Goal: Task Accomplishment & Management: Use online tool/utility

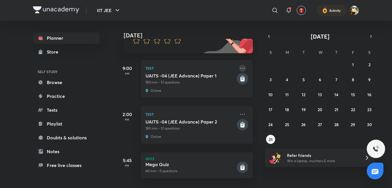
click at [239, 65] on icon at bounding box center [242, 68] width 7 height 7
click at [195, 68] on div "Test UAITS -04 (JEE Advance) Paper 1 180 min • 51 questions Online" at bounding box center [197, 78] width 112 height 37
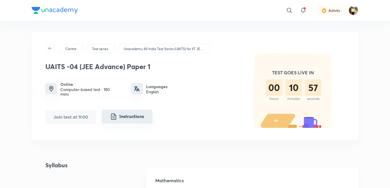
click at [138, 114] on button "Instructions" at bounding box center [127, 116] width 51 height 14
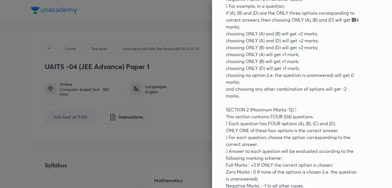
scroll to position [201, 0]
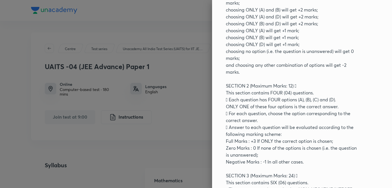
click at [196, 49] on div at bounding box center [196, 94] width 392 height 188
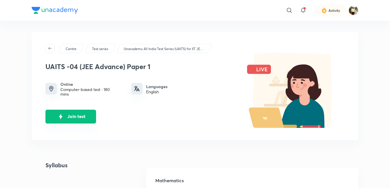
click at [77, 118] on button "Join test" at bounding box center [70, 116] width 51 height 14
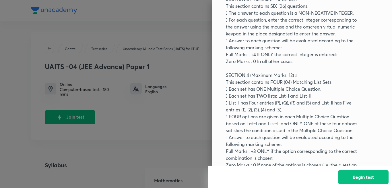
scroll to position [400, 0]
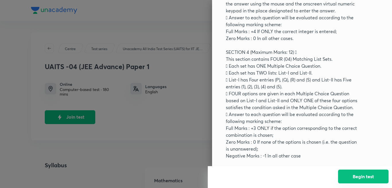
click at [364, 175] on button "Begin test" at bounding box center [363, 176] width 51 height 14
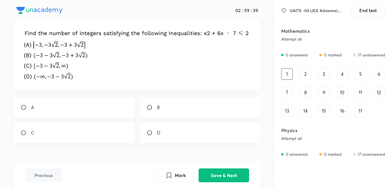
scroll to position [48, 0]
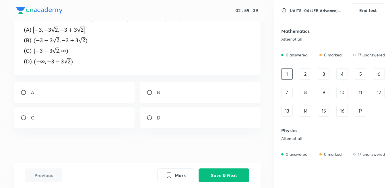
click at [33, 92] on p "A" at bounding box center [32, 92] width 3 height 7
click at [162, 88] on div "B" at bounding box center [200, 92] width 121 height 21
radio input "false"
radio input "true"
click at [81, 87] on div "A" at bounding box center [74, 92] width 121 height 21
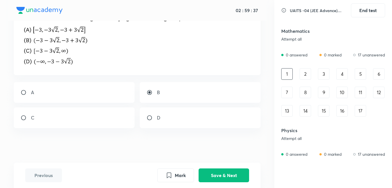
radio input "true"
radio input "false"
click at [82, 89] on div "A" at bounding box center [74, 92] width 121 height 21
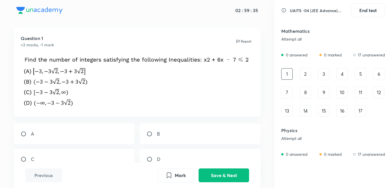
scroll to position [0, 0]
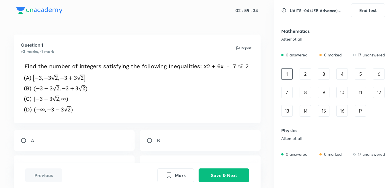
click at [283, 10] on icon at bounding box center [284, 10] width 5 height 6
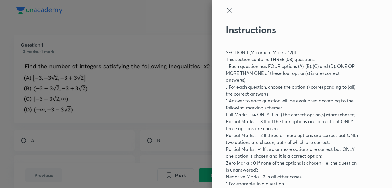
click at [226, 13] on icon at bounding box center [229, 10] width 7 height 7
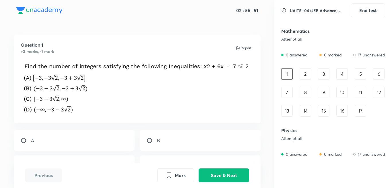
click at [29, 79] on img at bounding box center [138, 87] width 234 height 53
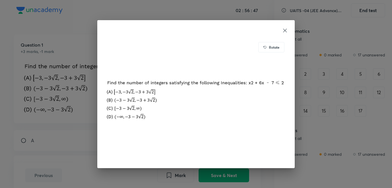
click at [286, 30] on icon at bounding box center [285, 31] width 6 height 6
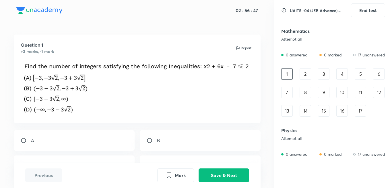
scroll to position [29, 0]
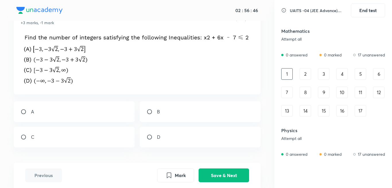
click at [26, 111] on input "radio" at bounding box center [26, 112] width 10 height 6
radio input "true"
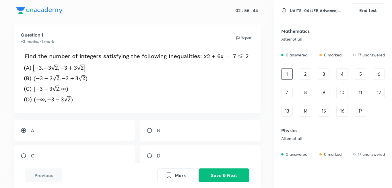
scroll to position [0, 0]
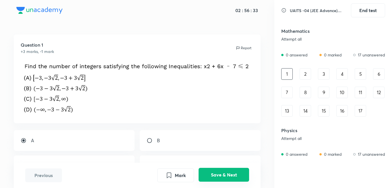
click at [236, 173] on button "Save & Next" at bounding box center [224, 175] width 51 height 14
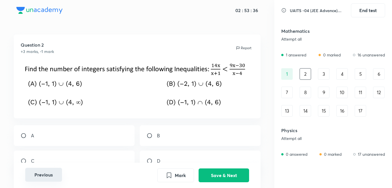
click at [39, 174] on button "Previous" at bounding box center [43, 175] width 37 height 14
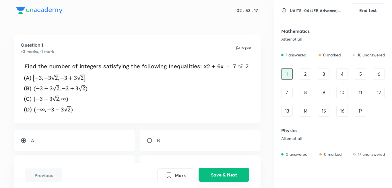
click at [224, 171] on button "Save & Next" at bounding box center [224, 175] width 51 height 14
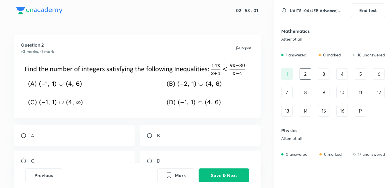
click at [32, 134] on p "A" at bounding box center [32, 135] width 3 height 7
radio input "true"
click at [156, 134] on input "radio" at bounding box center [152, 135] width 10 height 6
radio input "true"
click at [32, 129] on div "A" at bounding box center [74, 135] width 121 height 21
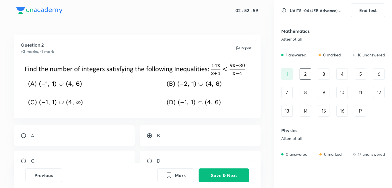
radio input "true"
radio input "false"
click at [227, 176] on button "Save & Next" at bounding box center [224, 175] width 51 height 14
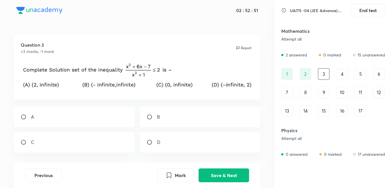
click at [282, 75] on div "1" at bounding box center [287, 73] width 11 height 11
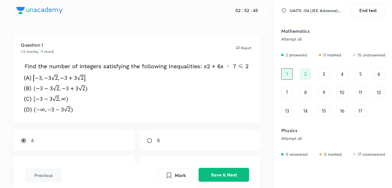
click at [229, 177] on button "Save & Next" at bounding box center [224, 175] width 51 height 14
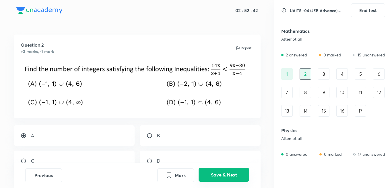
click at [227, 175] on button "Save & Next" at bounding box center [224, 175] width 51 height 14
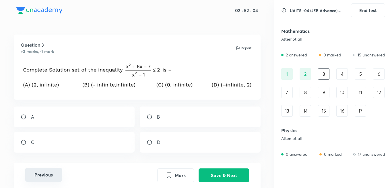
click at [34, 174] on button "Previous" at bounding box center [43, 175] width 37 height 14
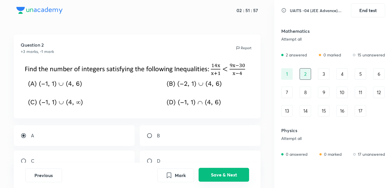
click at [240, 174] on button "Save & Next" at bounding box center [224, 175] width 51 height 14
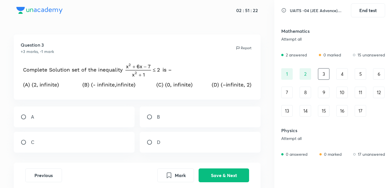
click at [165, 115] on div "B" at bounding box center [200, 116] width 121 height 21
radio input "true"
click at [239, 178] on button "Save & Next" at bounding box center [224, 175] width 51 height 14
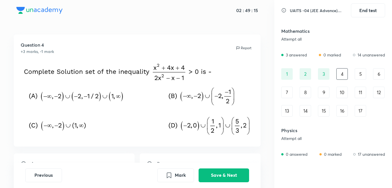
scroll to position [29, 0]
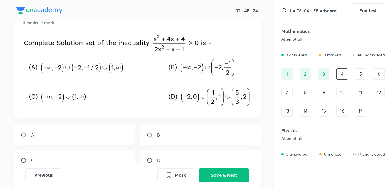
click at [33, 68] on img at bounding box center [138, 70] width 234 height 76
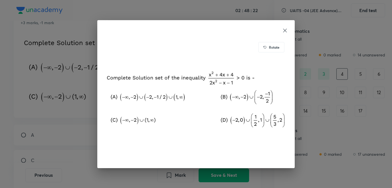
click at [285, 30] on icon at bounding box center [286, 30] width 4 height 4
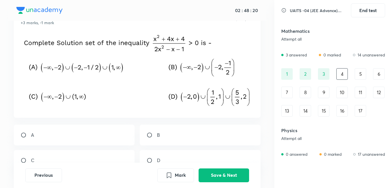
click at [71, 137] on div "A" at bounding box center [74, 134] width 121 height 21
radio input "true"
click at [229, 177] on button "Save & Next" at bounding box center [224, 175] width 51 height 14
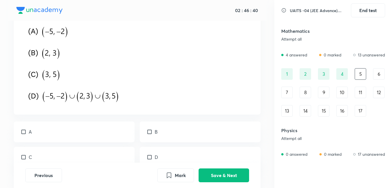
scroll to position [52, 0]
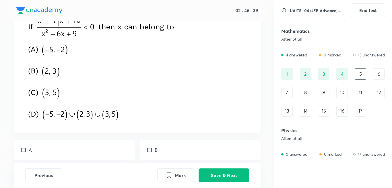
click at [55, 147] on div "A" at bounding box center [74, 149] width 121 height 21
checkbox input "true"
click at [175, 145] on div "B" at bounding box center [200, 149] width 121 height 21
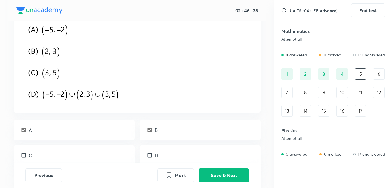
scroll to position [81, 0]
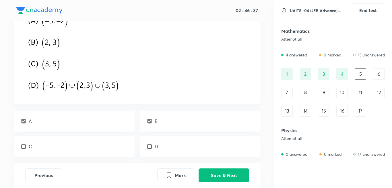
drag, startPoint x: 157, startPoint y: 123, endPoint x: 145, endPoint y: 122, distance: 11.8
click at [157, 123] on p "B" at bounding box center [156, 121] width 3 height 7
checkbox input "false"
click at [101, 121] on div "A" at bounding box center [74, 121] width 121 height 21
checkbox input "false"
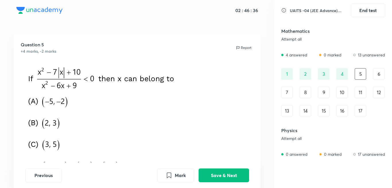
scroll to position [0, 0]
click at [48, 176] on button "Previous" at bounding box center [43, 175] width 37 height 14
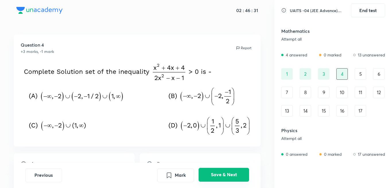
click at [230, 177] on button "Save & Next" at bounding box center [224, 175] width 51 height 14
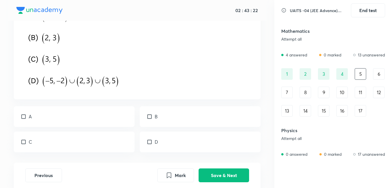
scroll to position [86, 0]
click at [28, 145] on div "C" at bounding box center [74, 140] width 121 height 21
checkbox input "true"
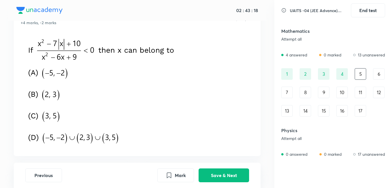
scroll to position [57, 0]
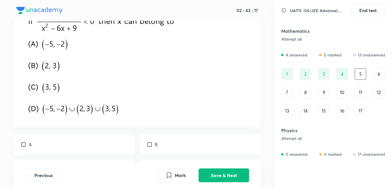
click at [160, 141] on div "B" at bounding box center [200, 144] width 121 height 21
checkbox input "true"
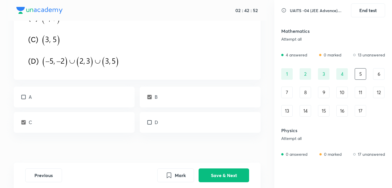
scroll to position [109, 0]
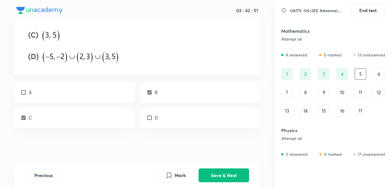
click at [161, 123] on div "D" at bounding box center [200, 117] width 121 height 21
checkbox input "true"
click at [215, 171] on button "Save & Next" at bounding box center [224, 175] width 51 height 14
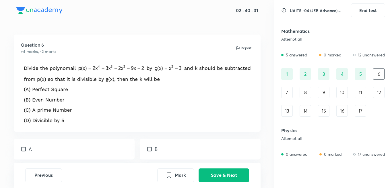
scroll to position [29, 0]
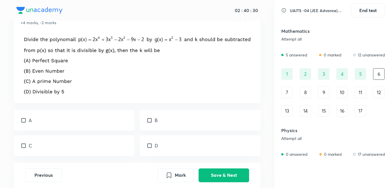
click at [158, 119] on div "B" at bounding box center [200, 120] width 121 height 21
checkbox input "true"
click at [163, 150] on div "D" at bounding box center [200, 145] width 121 height 21
checkbox input "true"
click at [224, 174] on button "Save & Next" at bounding box center [224, 175] width 51 height 14
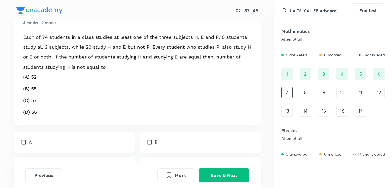
scroll to position [57, 0]
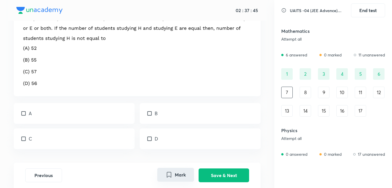
click at [184, 173] on button "Mark" at bounding box center [175, 175] width 37 height 14
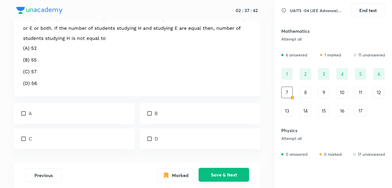
click at [233, 175] on button "Save & Next" at bounding box center [224, 175] width 51 height 14
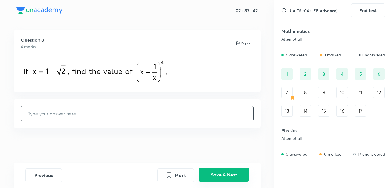
scroll to position [0, 0]
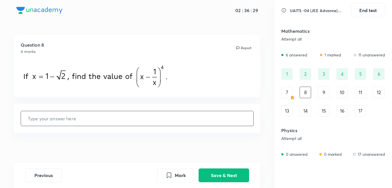
click at [148, 120] on input "text" at bounding box center [137, 118] width 233 height 15
type input "16"
click at [219, 173] on button "Save & Next" at bounding box center [224, 175] width 51 height 14
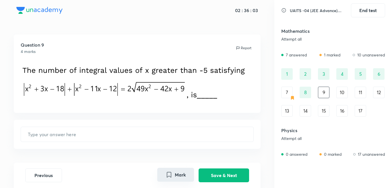
click at [179, 176] on button "Mark" at bounding box center [175, 175] width 37 height 14
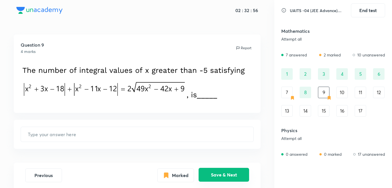
click at [222, 175] on button "Save & Next" at bounding box center [224, 175] width 51 height 14
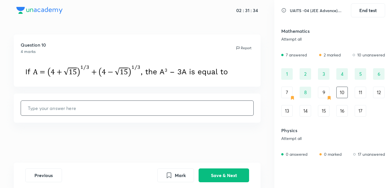
click at [172, 111] on input "text" at bounding box center [137, 108] width 233 height 15
type input "8"
click at [228, 170] on button "Save & Next" at bounding box center [224, 175] width 51 height 14
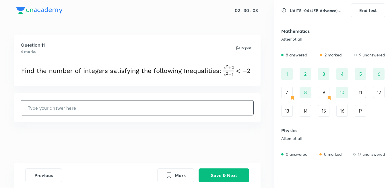
click at [229, 111] on input "text" at bounding box center [137, 107] width 233 height 15
click at [170, 109] on input "text" at bounding box center [137, 107] width 233 height 15
type input "0"
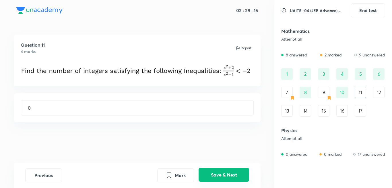
click at [241, 174] on button "Save & Next" at bounding box center [224, 175] width 51 height 14
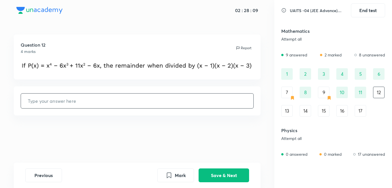
click at [150, 101] on input "text" at bounding box center [137, 100] width 233 height 15
type input "0"
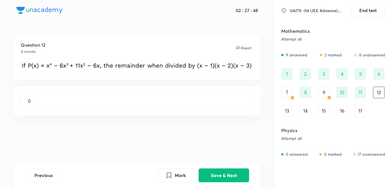
click at [291, 91] on div "7" at bounding box center [287, 91] width 11 height 11
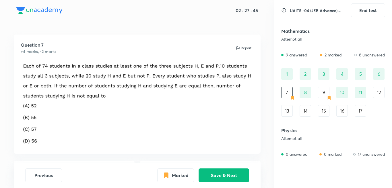
click at [320, 98] on div "1 2 3 4 5 6 7 8 9 10 11 12 13 14 15 16 17" at bounding box center [334, 92] width 104 height 48
click at [324, 92] on div "9" at bounding box center [323, 91] width 11 height 11
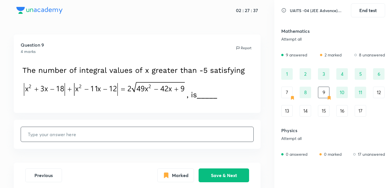
click at [379, 94] on div "12" at bounding box center [379, 91] width 11 height 11
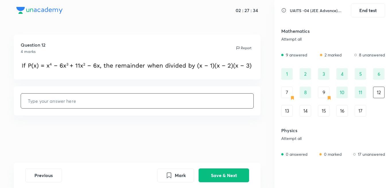
click at [155, 100] on input "text" at bounding box center [137, 100] width 233 height 15
type input "0"
click at [230, 173] on button "Save & Next" at bounding box center [224, 175] width 51 height 14
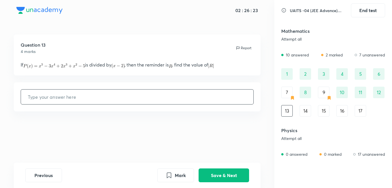
click at [59, 99] on input "text" at bounding box center [137, 96] width 233 height 15
type input "1"
click at [225, 179] on button "Save & Next" at bounding box center [224, 175] width 51 height 14
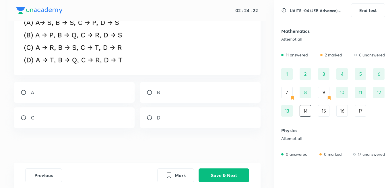
scroll to position [126, 0]
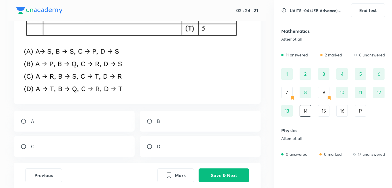
click at [326, 112] on div "15" at bounding box center [323, 110] width 11 height 11
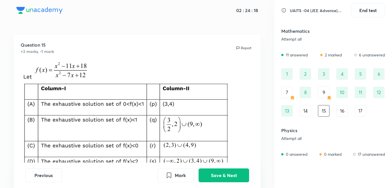
click at [308, 109] on div "14" at bounding box center [305, 110] width 11 height 11
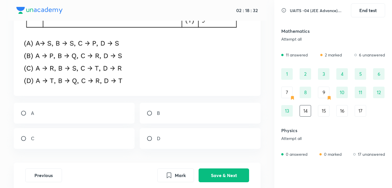
scroll to position [126, 0]
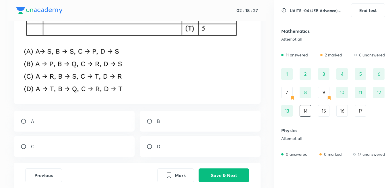
click at [163, 122] on div "B" at bounding box center [200, 121] width 121 height 21
radio input "true"
click at [223, 178] on button "Save & Next" at bounding box center [224, 175] width 51 height 14
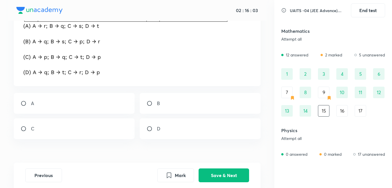
scroll to position [187, 0]
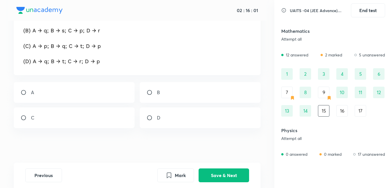
click at [164, 123] on div "D" at bounding box center [200, 117] width 121 height 21
radio input "true"
click at [221, 172] on button "Save & Next" at bounding box center [224, 175] width 51 height 14
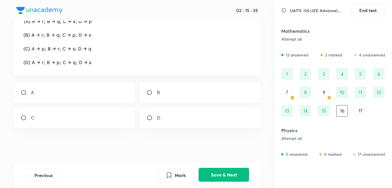
scroll to position [0, 0]
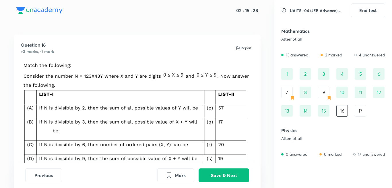
click at [304, 112] on div "14" at bounding box center [305, 110] width 11 height 11
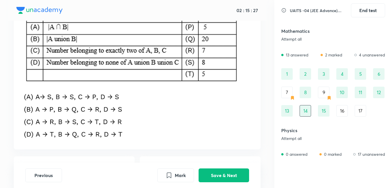
scroll to position [86, 0]
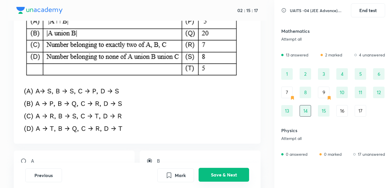
click at [234, 174] on button "Save & Next" at bounding box center [224, 175] width 51 height 14
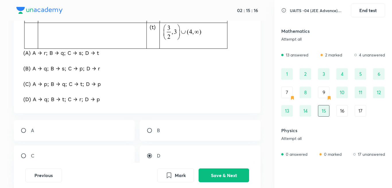
scroll to position [187, 0]
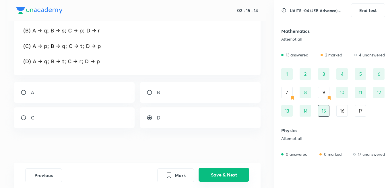
click at [227, 177] on button "Save & Next" at bounding box center [224, 175] width 51 height 14
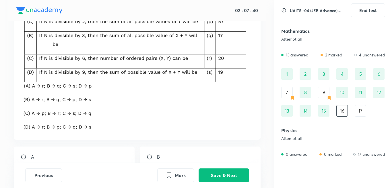
scroll to position [115, 0]
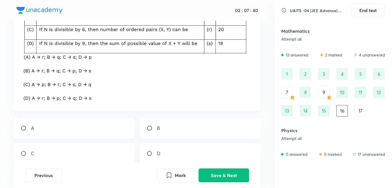
click at [166, 153] on div "D" at bounding box center [200, 153] width 121 height 21
radio input "true"
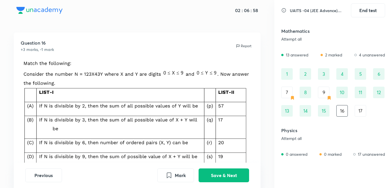
scroll to position [0, 0]
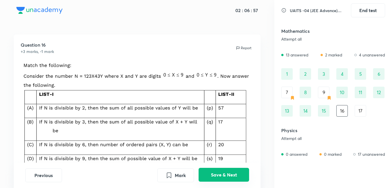
click at [236, 175] on button "Save & Next" at bounding box center [224, 175] width 51 height 14
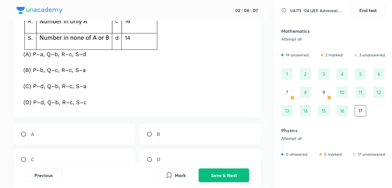
scroll to position [115, 0]
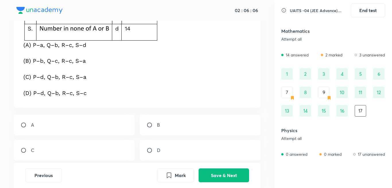
click at [45, 120] on div "A" at bounding box center [74, 124] width 121 height 21
radio input "true"
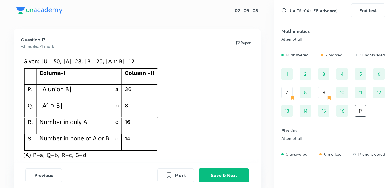
scroll to position [0, 0]
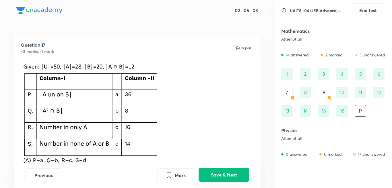
click at [233, 172] on button "Save & Next" at bounding box center [224, 175] width 51 height 14
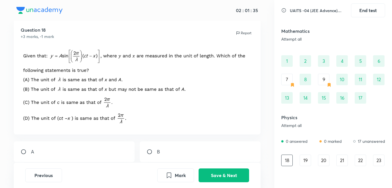
scroll to position [29, 0]
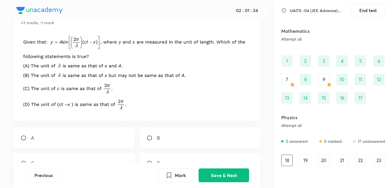
click at [174, 159] on div "D" at bounding box center [200, 163] width 121 height 21
radio input "true"
click at [109, 140] on div "A" at bounding box center [74, 137] width 121 height 21
radio input "true"
click at [152, 161] on input "radio" at bounding box center [152, 163] width 10 height 6
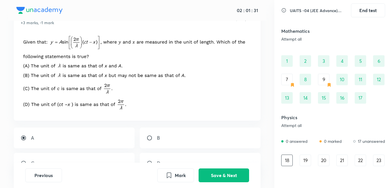
radio input "true"
click at [66, 138] on div "A" at bounding box center [74, 137] width 121 height 21
radio input "true"
radio input "false"
click at [225, 178] on button "Save & Next" at bounding box center [224, 175] width 51 height 14
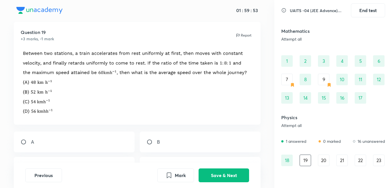
scroll to position [0, 0]
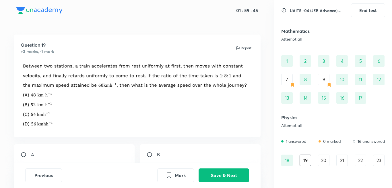
click at [64, 176] on div "Previous Mark Save & Next" at bounding box center [137, 175] width 224 height 14
click at [57, 174] on button "Previous" at bounding box center [43, 175] width 37 height 14
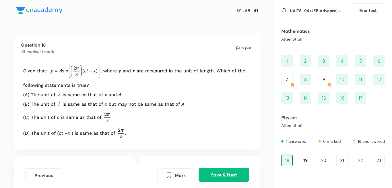
click at [220, 179] on button "Save & Next" at bounding box center [224, 175] width 51 height 14
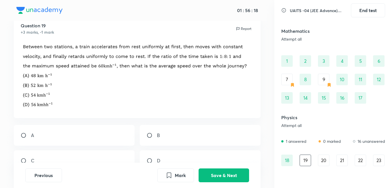
scroll to position [29, 0]
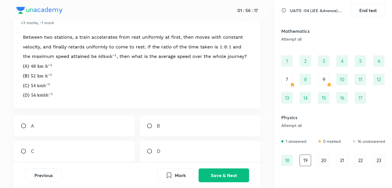
click at [86, 149] on div "C" at bounding box center [74, 151] width 121 height 21
radio input "true"
click at [243, 172] on button "Save & Next" at bounding box center [224, 175] width 51 height 14
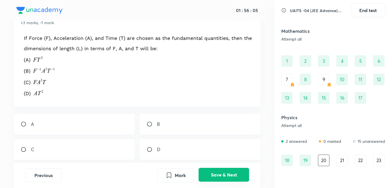
scroll to position [0, 0]
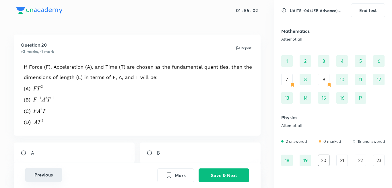
click at [59, 176] on button "Previous" at bounding box center [43, 175] width 37 height 14
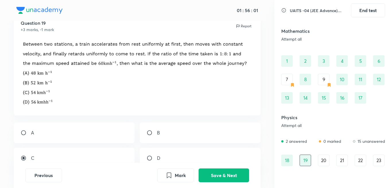
scroll to position [29, 0]
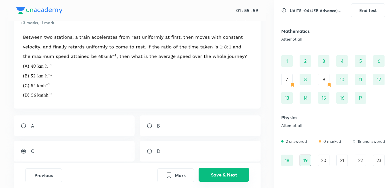
click at [217, 179] on button "Save & Next" at bounding box center [224, 175] width 51 height 14
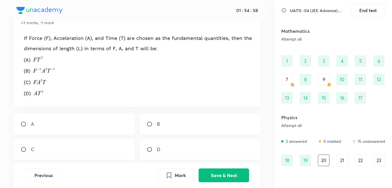
click at [158, 147] on p "D" at bounding box center [158, 149] width 3 height 7
radio input "true"
click at [244, 177] on button "Save & Next" at bounding box center [224, 175] width 51 height 14
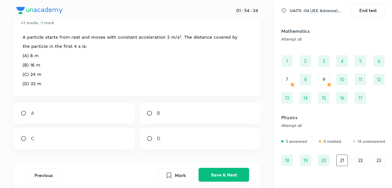
scroll to position [0, 0]
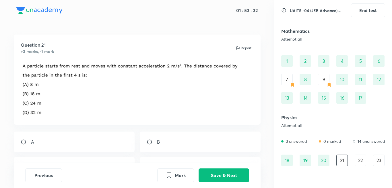
click at [171, 146] on div "B" at bounding box center [200, 141] width 121 height 21
radio input "true"
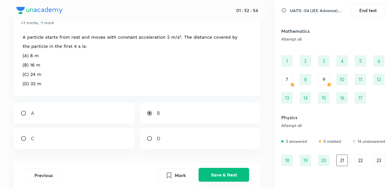
click at [220, 177] on button "Save & Next" at bounding box center [224, 175] width 51 height 14
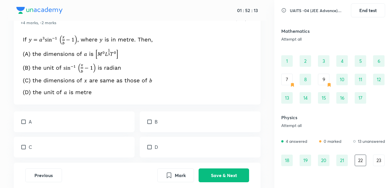
click at [74, 120] on div "A" at bounding box center [74, 121] width 121 height 21
checkbox input "true"
click at [158, 117] on div "B" at bounding box center [200, 121] width 121 height 21
checkbox input "true"
click at [98, 146] on div "C" at bounding box center [74, 146] width 121 height 21
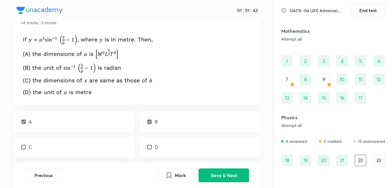
checkbox input "true"
click at [231, 175] on button "Save & Next" at bounding box center [224, 175] width 51 height 14
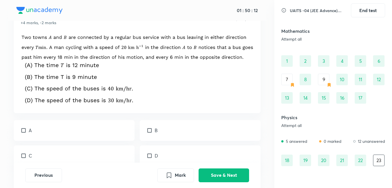
scroll to position [0, 0]
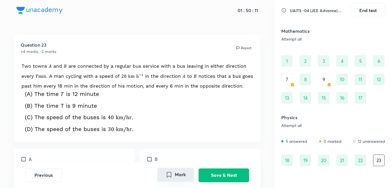
click at [176, 176] on button "Mark" at bounding box center [175, 175] width 37 height 14
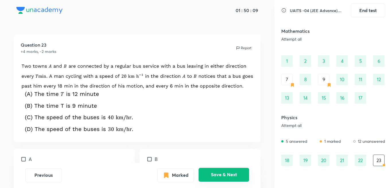
click at [211, 173] on button "Save & Next" at bounding box center [224, 175] width 51 height 14
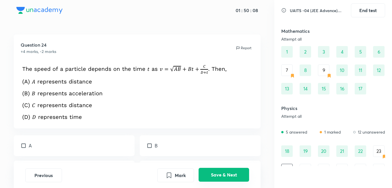
scroll to position [31, 0]
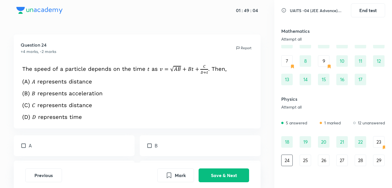
click at [161, 142] on div "B" at bounding box center [200, 145] width 121 height 21
checkbox input "true"
click at [37, 144] on div "A" at bounding box center [74, 145] width 121 height 21
checkbox input "true"
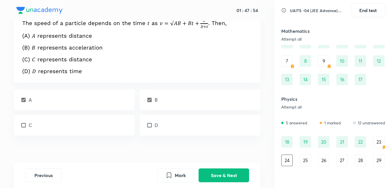
scroll to position [53, 0]
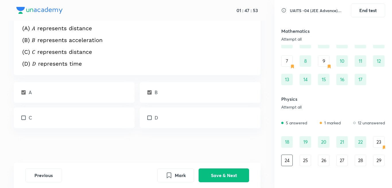
click at [159, 116] on div "D" at bounding box center [200, 117] width 121 height 21
checkbox input "true"
click at [40, 116] on div "C" at bounding box center [74, 117] width 121 height 21
checkbox input "true"
click at [222, 173] on button "Save & Next" at bounding box center [224, 175] width 51 height 14
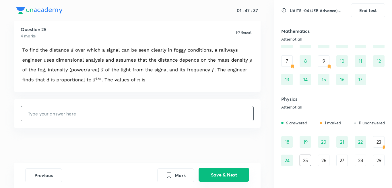
scroll to position [0, 0]
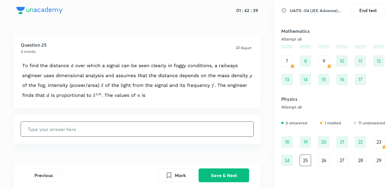
click at [206, 122] on input "text" at bounding box center [137, 129] width 233 height 15
type input "3"
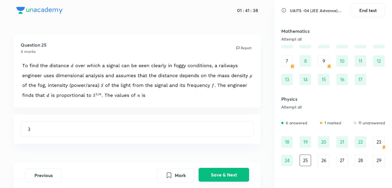
click at [233, 177] on button "Save & Next" at bounding box center [224, 175] width 51 height 14
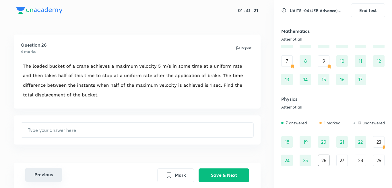
click at [46, 178] on button "Previous" at bounding box center [43, 175] width 37 height 14
type input "3"
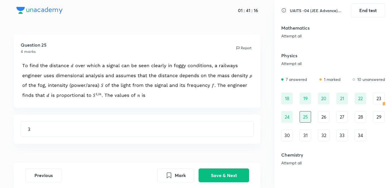
scroll to position [89, 0]
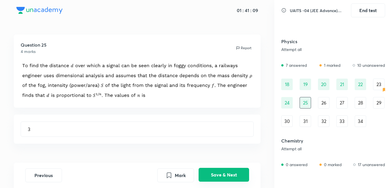
click at [237, 174] on button "Save & Next" at bounding box center [224, 175] width 51 height 14
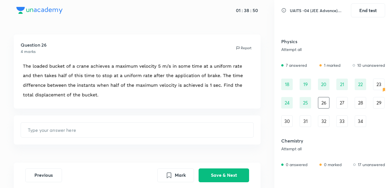
drag, startPoint x: 211, startPoint y: 131, endPoint x: 238, endPoint y: 150, distance: 33.1
click at [213, 130] on input "text" at bounding box center [137, 129] width 233 height 15
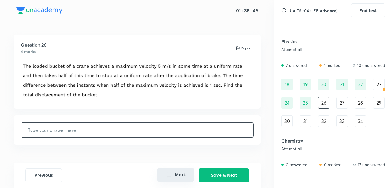
click at [174, 178] on button "Mark" at bounding box center [175, 175] width 37 height 14
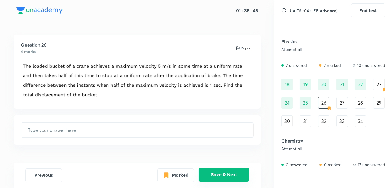
click at [222, 173] on button "Save & Next" at bounding box center [224, 175] width 51 height 14
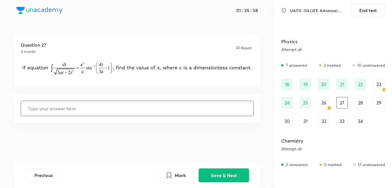
click at [97, 107] on input "text" at bounding box center [137, 108] width 233 height 15
type input "2"
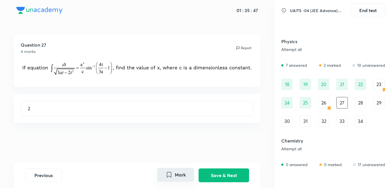
click at [173, 176] on icon "Mark" at bounding box center [169, 174] width 7 height 7
click at [216, 172] on button "Save & Next" at bounding box center [224, 175] width 51 height 14
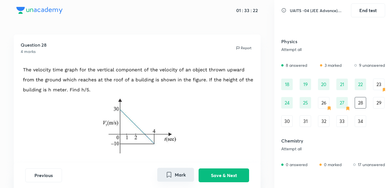
scroll to position [29, 0]
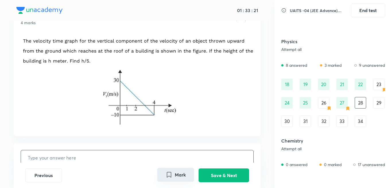
click at [127, 157] on input "text" at bounding box center [137, 157] width 233 height 15
type input "9"
click at [222, 174] on button "Save & Next" at bounding box center [224, 175] width 51 height 14
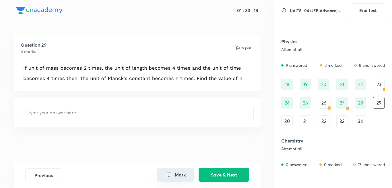
scroll to position [0, 0]
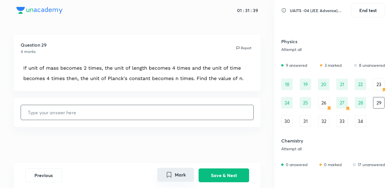
click at [165, 116] on input "text" at bounding box center [137, 112] width 233 height 15
type input "8"
click at [244, 174] on button "Save & Next" at bounding box center [224, 175] width 51 height 14
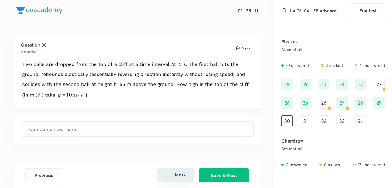
click at [179, 174] on button "Mark" at bounding box center [175, 175] width 37 height 14
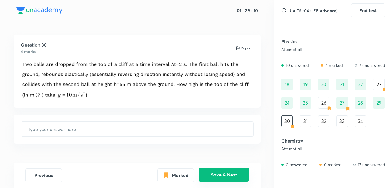
click at [223, 178] on button "Save & Next" at bounding box center [224, 175] width 51 height 14
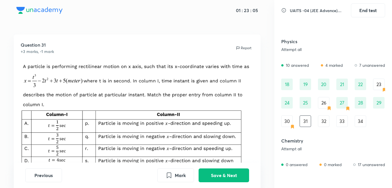
click at [263, 129] on div "Question 31 +3 marks, -1 mark Report A B C D" at bounding box center [137, 167] width 275 height 267
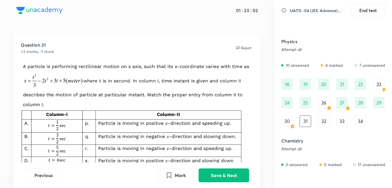
drag, startPoint x: 263, startPoint y: 129, endPoint x: 135, endPoint y: 95, distance: 132.4
click at [191, 62] on div "Question 31 +3 marks, -1 mark Report A B C D" at bounding box center [137, 167] width 275 height 267
click at [184, 59] on div "Question 31 +3 marks, -1 mark Report" at bounding box center [137, 124] width 247 height 180
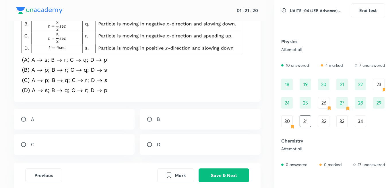
scroll to position [115, 0]
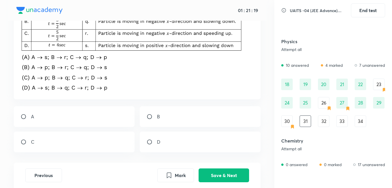
click at [42, 109] on div "A" at bounding box center [74, 116] width 121 height 21
radio input "true"
click at [238, 174] on button "Save & Next" at bounding box center [224, 175] width 51 height 14
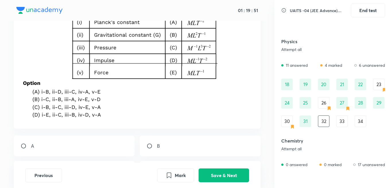
scroll to position [86, 0]
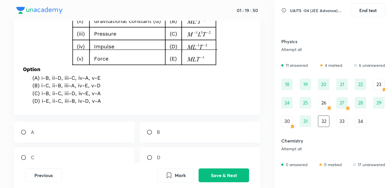
click at [33, 154] on p "C" at bounding box center [32, 157] width 3 height 7
radio input "true"
click at [210, 172] on button "Save & Next" at bounding box center [224, 175] width 51 height 14
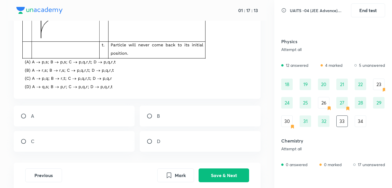
scroll to position [201, 0]
click at [150, 112] on div "B" at bounding box center [200, 115] width 121 height 21
radio input "true"
click at [241, 173] on button "Save & Next" at bounding box center [224, 175] width 51 height 14
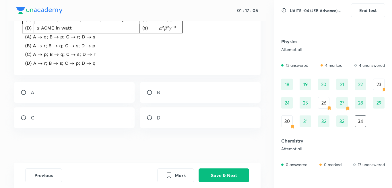
scroll to position [0, 0]
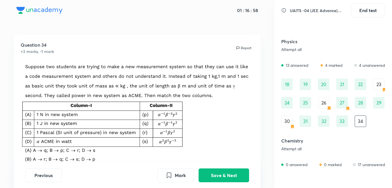
click at [340, 122] on div "33" at bounding box center [342, 120] width 11 height 11
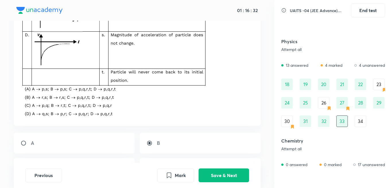
scroll to position [224, 0]
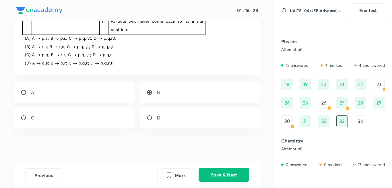
click at [211, 173] on button "Save & Next" at bounding box center [224, 175] width 51 height 14
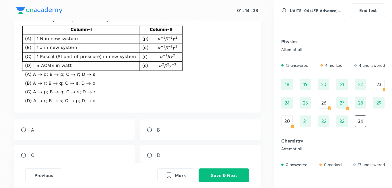
scroll to position [86, 0]
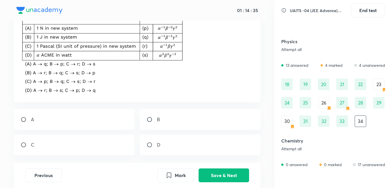
click at [38, 119] on div "A" at bounding box center [74, 119] width 121 height 21
radio input "true"
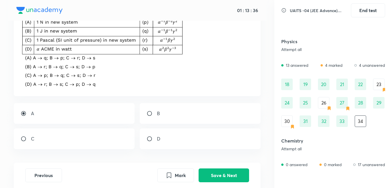
scroll to position [113, 0]
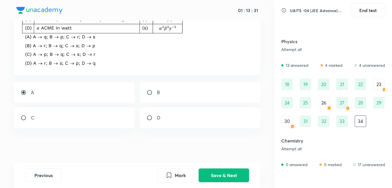
click at [345, 120] on div "33" at bounding box center [342, 120] width 11 height 11
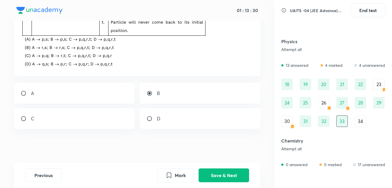
scroll to position [224, 0]
click at [324, 118] on div "32" at bounding box center [323, 120] width 11 height 11
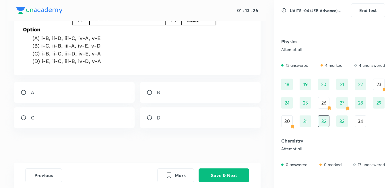
radio input "true"
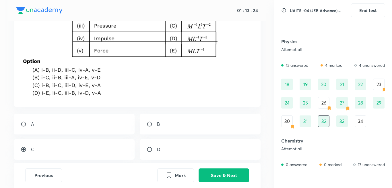
scroll to position [115, 0]
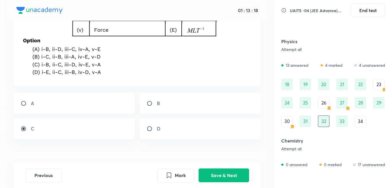
click at [311, 121] on div "31" at bounding box center [305, 120] width 11 height 11
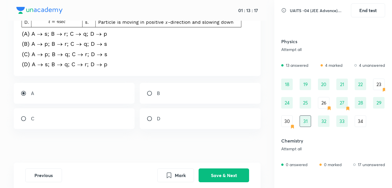
scroll to position [139, 0]
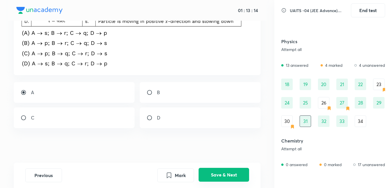
click at [228, 176] on button "Save & Next" at bounding box center [224, 175] width 51 height 14
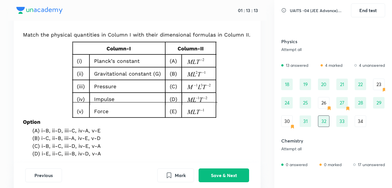
scroll to position [115, 0]
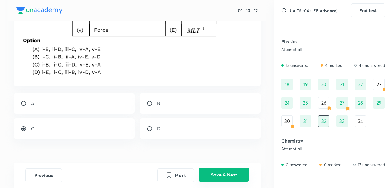
click at [234, 176] on button "Save & Next" at bounding box center [224, 175] width 51 height 14
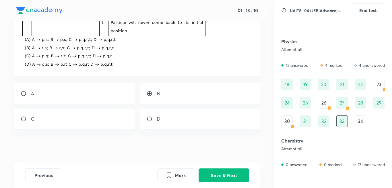
scroll to position [224, 0]
click at [233, 172] on button "Save & Next" at bounding box center [224, 175] width 51 height 14
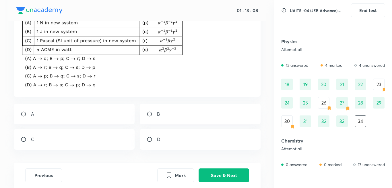
scroll to position [113, 0]
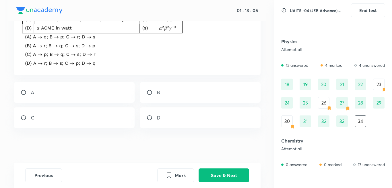
click at [80, 88] on div "A" at bounding box center [74, 92] width 121 height 21
radio input "true"
drag, startPoint x: 228, startPoint y: 176, endPoint x: 226, endPoint y: 169, distance: 6.9
click at [228, 176] on button "Save & Next" at bounding box center [224, 175] width 51 height 14
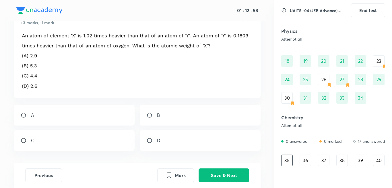
scroll to position [0, 0]
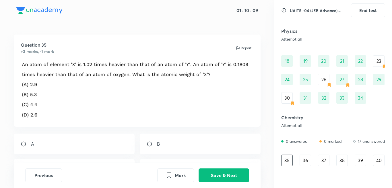
click at [46, 141] on div "A" at bounding box center [74, 143] width 121 height 21
radio input "true"
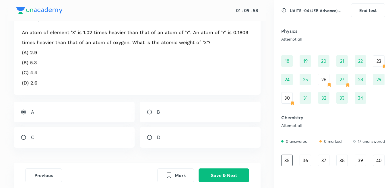
scroll to position [23, 0]
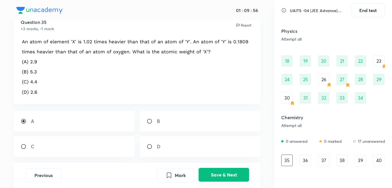
click at [227, 172] on button "Save & Next" at bounding box center [224, 175] width 51 height 14
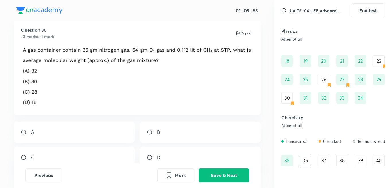
scroll to position [29, 0]
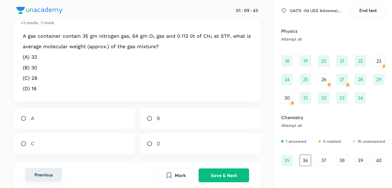
click at [40, 174] on button "Previous" at bounding box center [43, 175] width 37 height 14
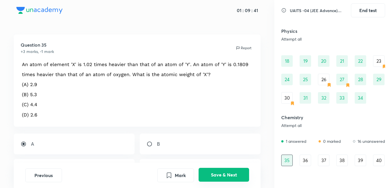
click at [242, 176] on button "Save & Next" at bounding box center [224, 175] width 51 height 14
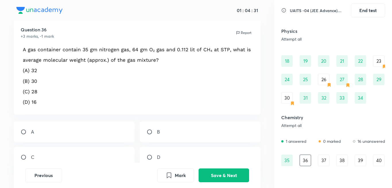
scroll to position [29, 0]
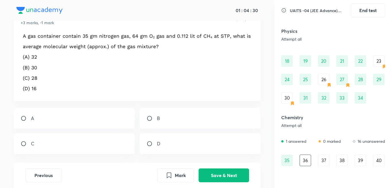
click at [168, 119] on div "B" at bounding box center [200, 118] width 121 height 21
radio input "true"
click at [209, 177] on button "Save & Next" at bounding box center [224, 175] width 51 height 14
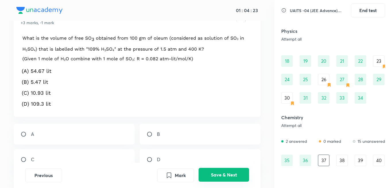
scroll to position [0, 0]
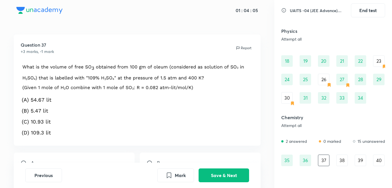
click at [286, 102] on div "30" at bounding box center [287, 97] width 11 height 11
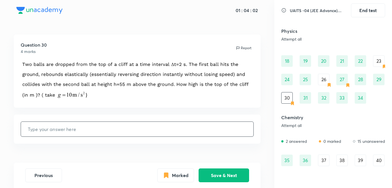
click at [322, 160] on div "37" at bounding box center [323, 159] width 11 height 11
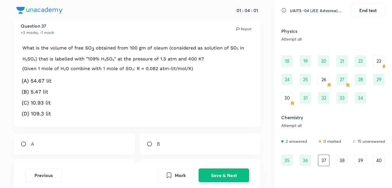
scroll to position [29, 0]
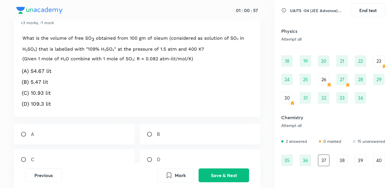
click at [79, 159] on div "C" at bounding box center [74, 159] width 121 height 21
radio input "true"
click at [226, 175] on button "Save & Next" at bounding box center [224, 175] width 51 height 14
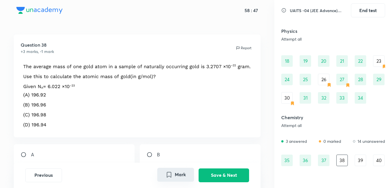
click at [163, 175] on button "Mark" at bounding box center [175, 175] width 37 height 14
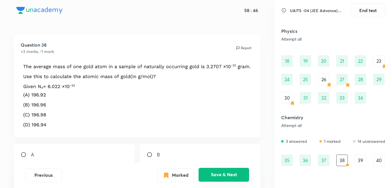
click at [216, 174] on button "Save & Next" at bounding box center [224, 175] width 51 height 14
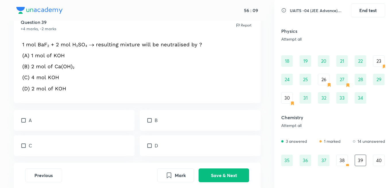
scroll to position [29, 0]
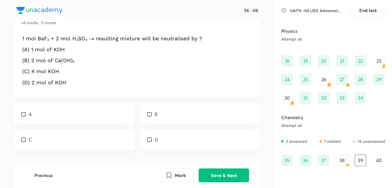
click at [339, 157] on div "38" at bounding box center [342, 159] width 11 height 11
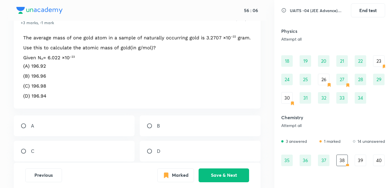
click at [358, 158] on div "39" at bounding box center [360, 159] width 11 height 11
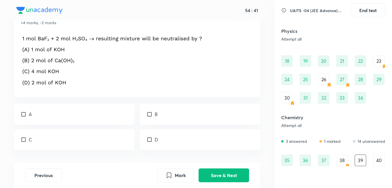
click at [161, 141] on div "D" at bounding box center [200, 139] width 121 height 21
click at [187, 177] on button "Mark" at bounding box center [175, 175] width 37 height 14
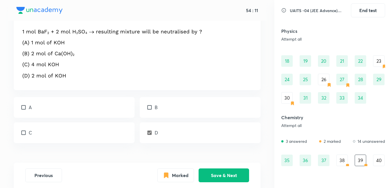
scroll to position [22, 0]
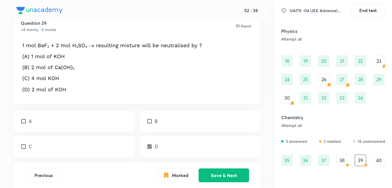
click at [209, 142] on div "D" at bounding box center [200, 146] width 121 height 21
checkbox input "false"
click at [67, 147] on div "C" at bounding box center [74, 146] width 121 height 21
checkbox input "true"
click at [159, 122] on div "B" at bounding box center [200, 121] width 121 height 21
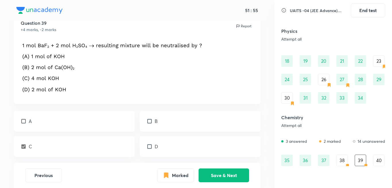
checkbox input "true"
click at [238, 177] on button "Save & Next" at bounding box center [224, 175] width 51 height 14
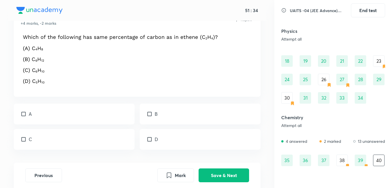
scroll to position [29, 0]
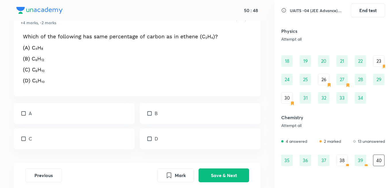
click at [42, 112] on div "A" at bounding box center [74, 113] width 121 height 21
checkbox input "true"
click at [152, 112] on input "checkbox" at bounding box center [151, 113] width 8 height 6
checkbox input "true"
click at [160, 138] on div "D" at bounding box center [200, 138] width 121 height 21
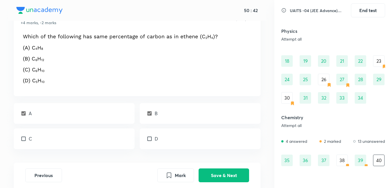
checkbox input "true"
click at [241, 172] on button "Save & Next" at bounding box center [224, 175] width 51 height 14
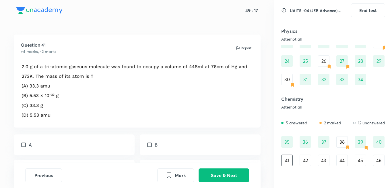
scroll to position [156, 0]
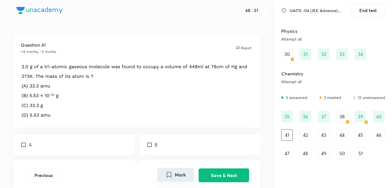
click at [185, 174] on button "Mark" at bounding box center [175, 175] width 37 height 14
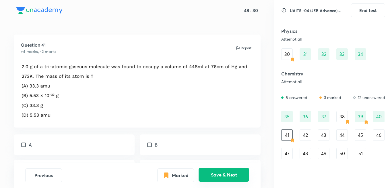
click at [230, 174] on button "Save & Next" at bounding box center [224, 175] width 51 height 14
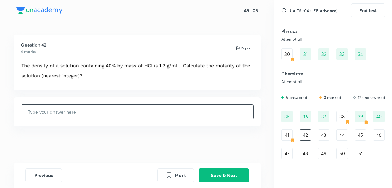
click at [157, 110] on input "text" at bounding box center [137, 111] width 233 height 15
type input "13"
click at [224, 172] on button "Save & Next" at bounding box center [224, 175] width 51 height 14
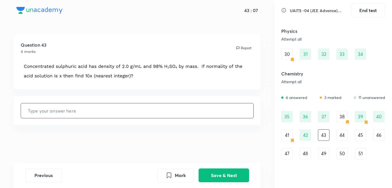
click at [172, 113] on input "text" at bounding box center [137, 110] width 233 height 15
type input "400"
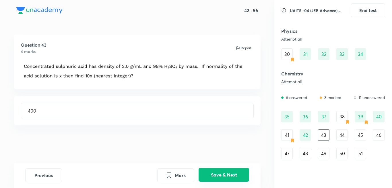
click at [222, 170] on button "Save & Next" at bounding box center [224, 175] width 51 height 14
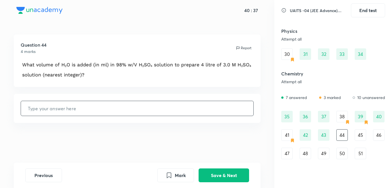
click at [237, 110] on input "text" at bounding box center [137, 108] width 233 height 15
type input "2800"
click at [181, 176] on button "Mark" at bounding box center [175, 175] width 37 height 14
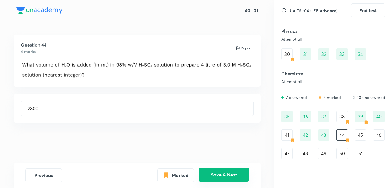
click at [218, 172] on button "Save & Next" at bounding box center [224, 175] width 51 height 14
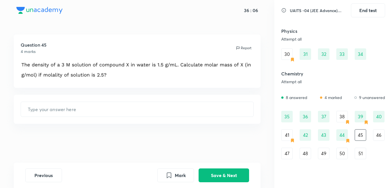
click at [172, 172] on icon "Mark" at bounding box center [169, 175] width 7 height 7
click at [217, 178] on button "Save & Next" at bounding box center [224, 175] width 51 height 14
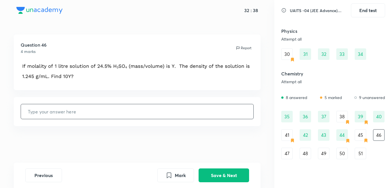
click at [158, 112] on input "text" at bounding box center [137, 111] width 233 height 15
type input "25"
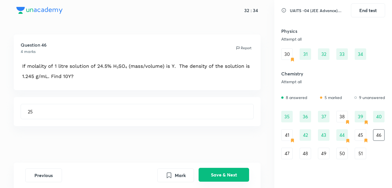
click at [233, 174] on button "Save & Next" at bounding box center [224, 175] width 51 height 14
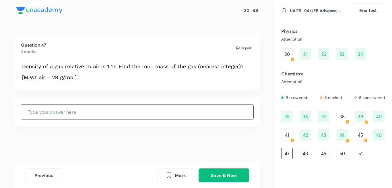
click at [66, 107] on input "text" at bounding box center [137, 111] width 233 height 15
type input "34"
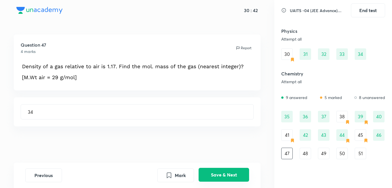
click at [224, 177] on button "Save & Next" at bounding box center [224, 175] width 51 height 14
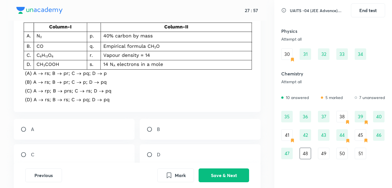
scroll to position [57, 0]
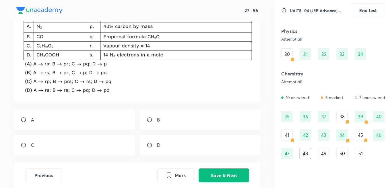
click at [174, 140] on div "D" at bounding box center [200, 144] width 121 height 21
radio input "true"
click at [209, 178] on button "Save & Next" at bounding box center [224, 175] width 51 height 14
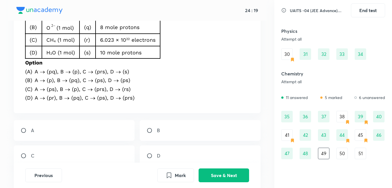
scroll to position [86, 0]
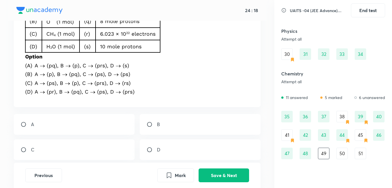
click at [181, 123] on div "B" at bounding box center [200, 124] width 121 height 21
radio input "true"
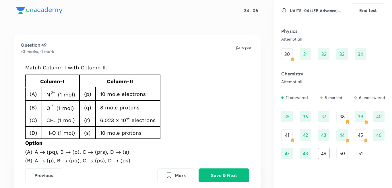
scroll to position [115, 0]
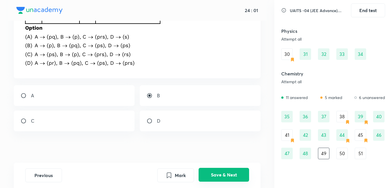
click at [244, 170] on button "Save & Next" at bounding box center [224, 175] width 51 height 14
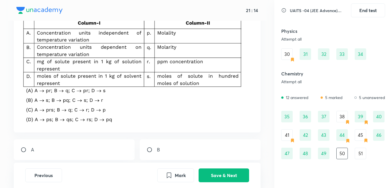
scroll to position [86, 0]
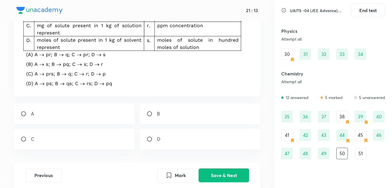
click at [67, 146] on div "C" at bounding box center [74, 138] width 121 height 21
radio input "true"
click at [234, 175] on button "Save & Next" at bounding box center [224, 175] width 51 height 14
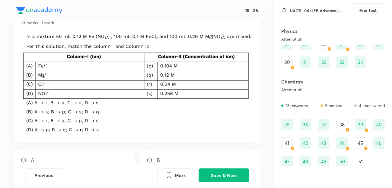
scroll to position [156, 0]
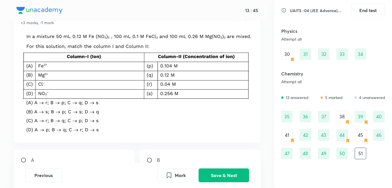
click at [30, 155] on div "A" at bounding box center [74, 159] width 121 height 21
radio input "true"
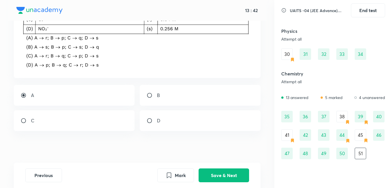
scroll to position [96, 0]
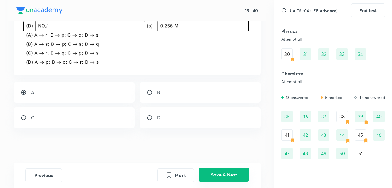
click at [244, 176] on button "Save & Next" at bounding box center [224, 175] width 51 height 14
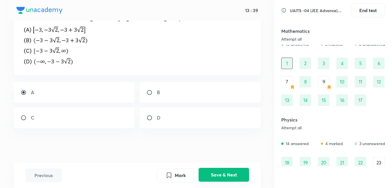
scroll to position [0, 0]
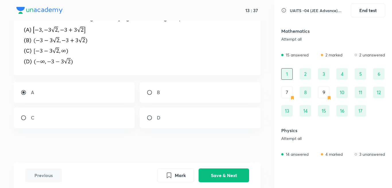
click at [286, 96] on div "7" at bounding box center [287, 91] width 11 height 11
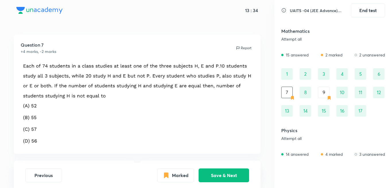
click at [320, 93] on div "9" at bounding box center [323, 91] width 11 height 11
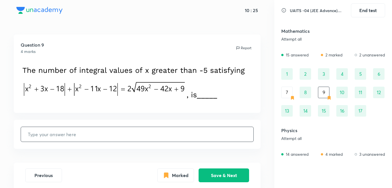
click at [47, 133] on input "text" at bounding box center [137, 134] width 233 height 15
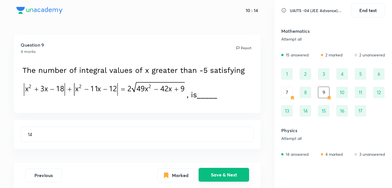
click at [222, 178] on button "Save & Next" at bounding box center [224, 175] width 51 height 14
type input "8"
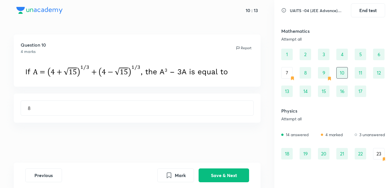
scroll to position [57, 0]
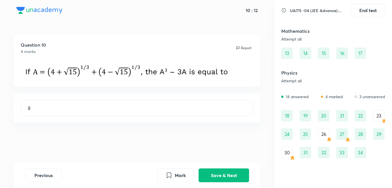
click at [382, 113] on div "23" at bounding box center [379, 115] width 11 height 11
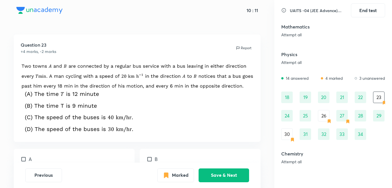
scroll to position [86, 0]
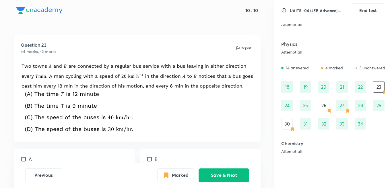
click at [318, 107] on div "26" at bounding box center [323, 104] width 11 height 11
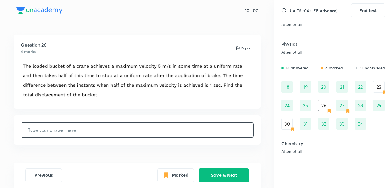
click at [286, 119] on div "30" at bounding box center [287, 123] width 11 height 11
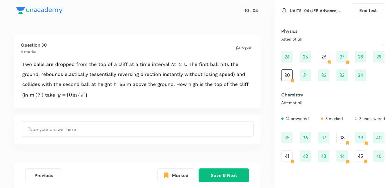
scroll to position [144, 0]
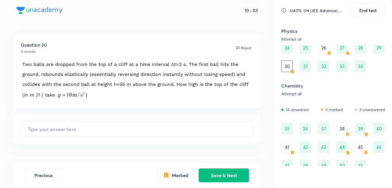
click at [347, 127] on div "38" at bounding box center [342, 128] width 11 height 11
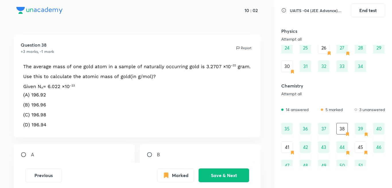
scroll to position [156, 0]
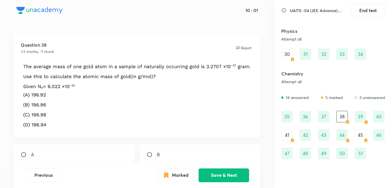
click at [288, 134] on div "41" at bounding box center [287, 134] width 11 height 11
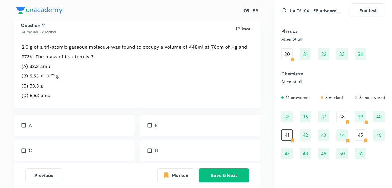
scroll to position [29, 0]
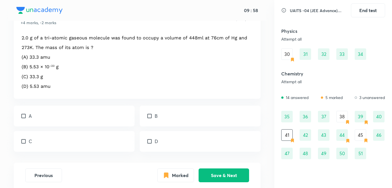
click at [361, 132] on div "45" at bounding box center [360, 134] width 11 height 11
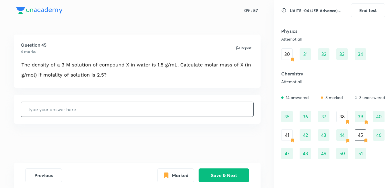
scroll to position [0, 0]
click at [105, 109] on input "text" at bounding box center [137, 109] width 233 height 15
click at [230, 177] on button "Save & Next" at bounding box center [224, 175] width 51 height 14
type input "25"
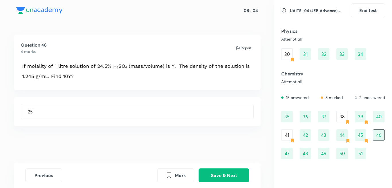
scroll to position [127, 0]
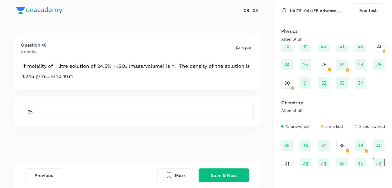
click at [288, 84] on div "30" at bounding box center [287, 82] width 11 height 11
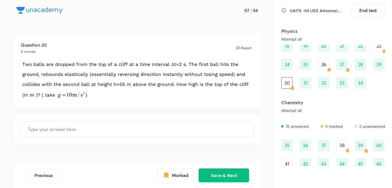
click at [287, 163] on div "41" at bounding box center [287, 163] width 11 height 11
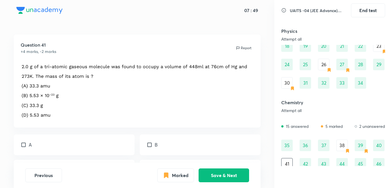
click at [344, 146] on div "38" at bounding box center [342, 144] width 11 height 11
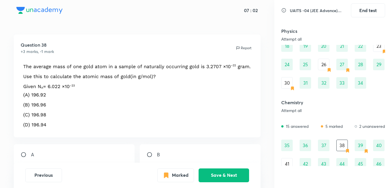
click at [376, 49] on div "23" at bounding box center [379, 45] width 11 height 11
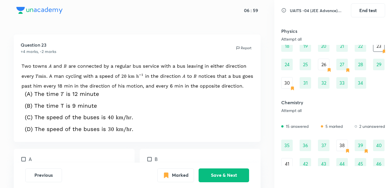
click at [328, 67] on div "26" at bounding box center [323, 64] width 11 height 11
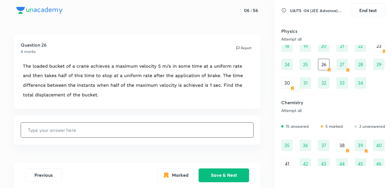
click at [289, 80] on div "30" at bounding box center [287, 82] width 11 height 11
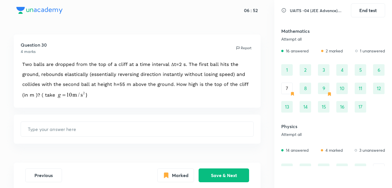
scroll to position [0, 0]
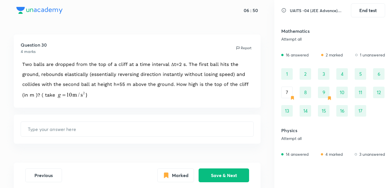
click at [290, 91] on div "7" at bounding box center [287, 91] width 11 height 11
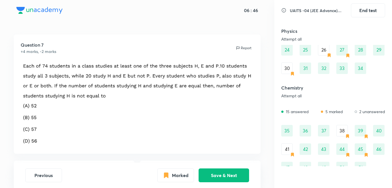
scroll to position [156, 0]
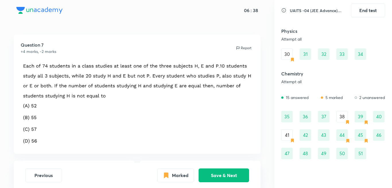
click at [347, 113] on div "38" at bounding box center [342, 116] width 11 height 11
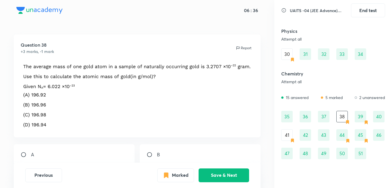
click at [288, 134] on div "41" at bounding box center [287, 134] width 11 height 11
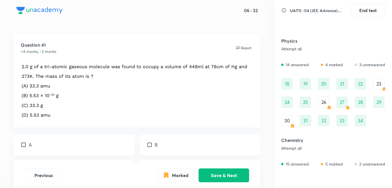
scroll to position [70, 0]
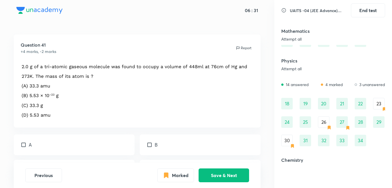
click at [285, 141] on div "30" at bounding box center [287, 139] width 11 height 11
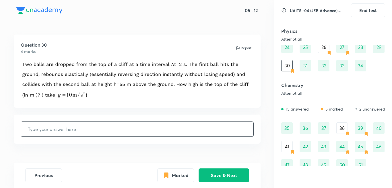
scroll to position [156, 0]
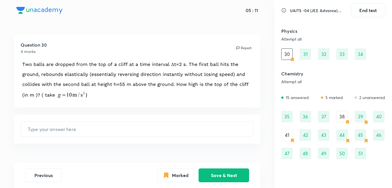
click at [343, 119] on div "38" at bounding box center [342, 116] width 11 height 11
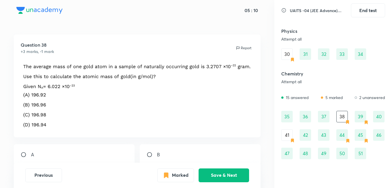
click at [287, 137] on div "41" at bounding box center [287, 134] width 11 height 11
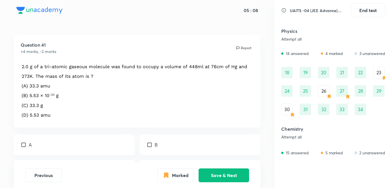
scroll to position [98, 0]
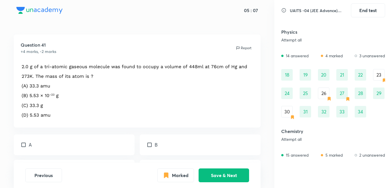
click at [292, 115] on icon at bounding box center [292, 117] width 5 height 5
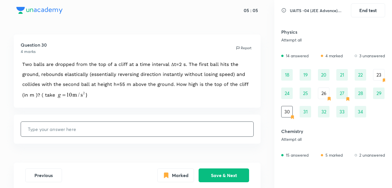
click at [328, 98] on icon at bounding box center [329, 98] width 3 height 3
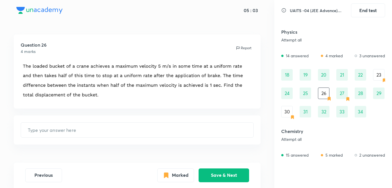
click at [381, 76] on div "23" at bounding box center [379, 74] width 11 height 11
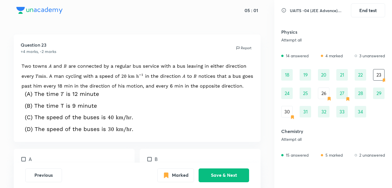
click at [291, 109] on div "30" at bounding box center [287, 111] width 11 height 11
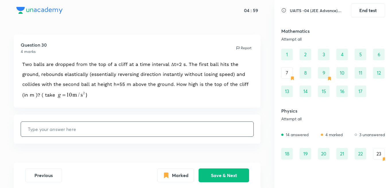
scroll to position [12, 0]
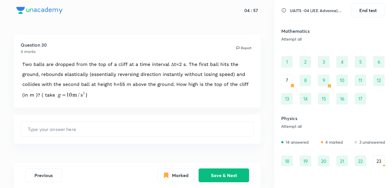
click at [289, 80] on div "7" at bounding box center [287, 79] width 11 height 11
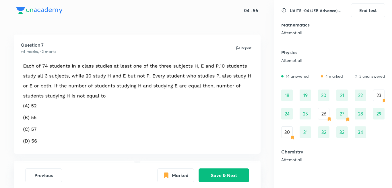
scroll to position [98, 0]
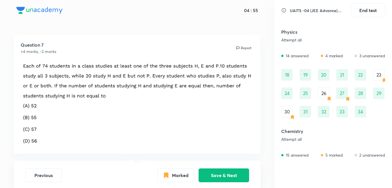
click at [289, 111] on div "30" at bounding box center [287, 111] width 11 height 11
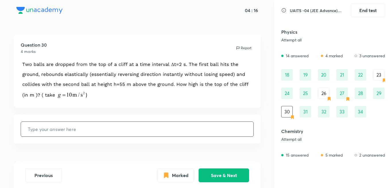
click at [237, 134] on input "text" at bounding box center [137, 129] width 233 height 15
type input "180"
click at [233, 171] on button "Save & Next" at bounding box center [224, 175] width 51 height 14
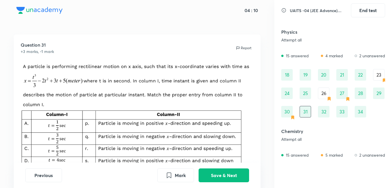
click at [324, 95] on div "26" at bounding box center [323, 92] width 11 height 11
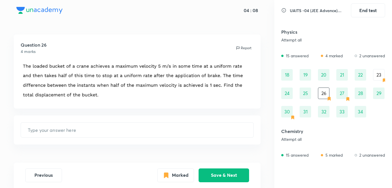
click at [379, 72] on div "23" at bounding box center [379, 74] width 11 height 11
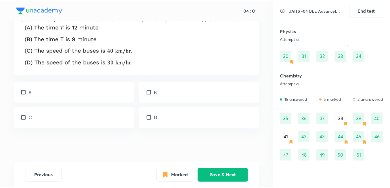
scroll to position [156, 0]
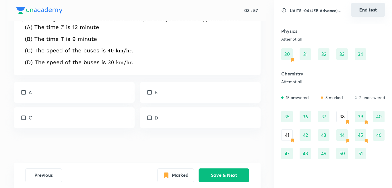
click at [372, 11] on button "End test" at bounding box center [368, 10] width 34 height 14
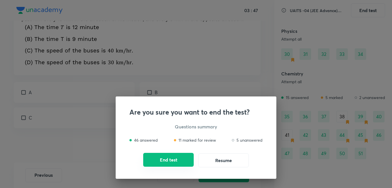
click at [173, 158] on button "End test" at bounding box center [168, 160] width 51 height 14
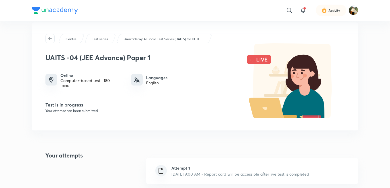
scroll to position [0, 0]
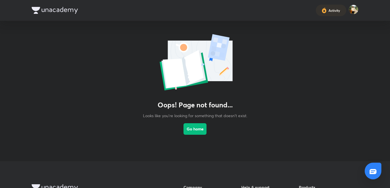
click at [45, 13] on img at bounding box center [55, 10] width 46 height 7
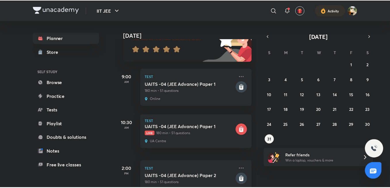
scroll to position [57, 0]
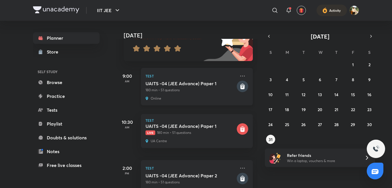
click at [185, 88] on p "180 min • 51 questions" at bounding box center [191, 89] width 90 height 5
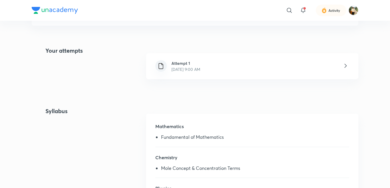
scroll to position [115, 0]
click at [332, 61] on div "Attempt 1 Aug 31, 2025, 9:00 AM" at bounding box center [252, 66] width 212 height 26
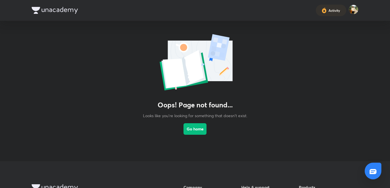
click at [55, 6] on nav "Activity" at bounding box center [195, 10] width 326 height 21
click at [55, 10] on img at bounding box center [55, 10] width 46 height 7
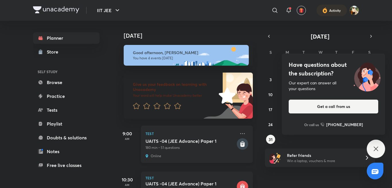
click at [187, 152] on div "Test UAITS -04 (JEE Advance) Paper 1 180 min • 51 questions Online" at bounding box center [197, 143] width 112 height 37
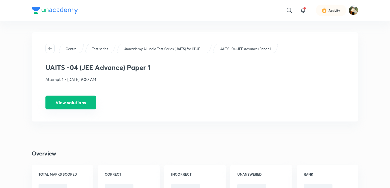
click at [74, 103] on button "View solutions" at bounding box center [70, 102] width 51 height 14
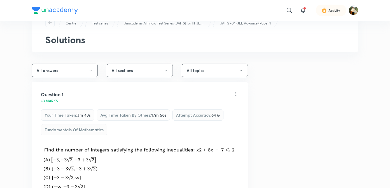
scroll to position [29, 0]
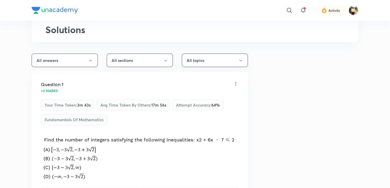
click at [94, 64] on button "All answers" at bounding box center [65, 60] width 66 height 14
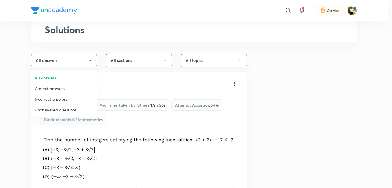
click at [68, 98] on span "Incorrect answers" at bounding box center [64, 99] width 59 height 6
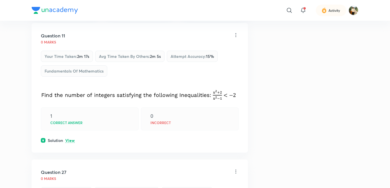
scroll to position [86, 0]
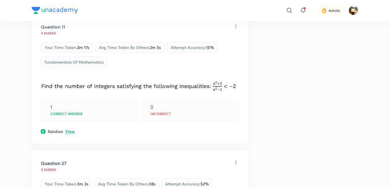
click at [67, 132] on p "View" at bounding box center [69, 131] width 9 height 4
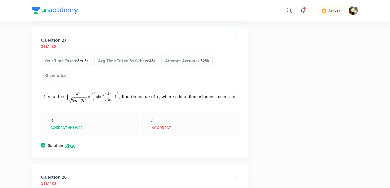
scroll to position [345, 0]
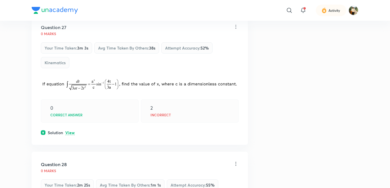
click at [68, 134] on p "View" at bounding box center [69, 132] width 9 height 4
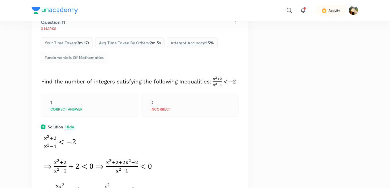
scroll to position [0, 0]
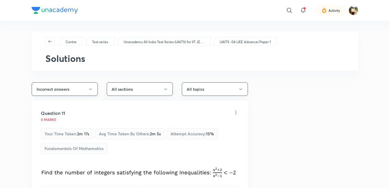
click at [87, 85] on button "Incorrect answers" at bounding box center [65, 89] width 66 height 14
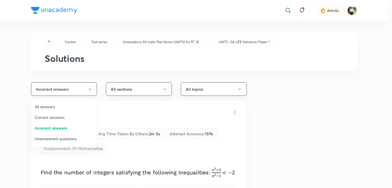
click at [63, 107] on span "All answers" at bounding box center [64, 106] width 59 height 6
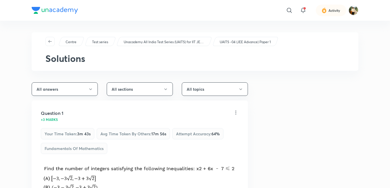
click at [86, 92] on button "All answers" at bounding box center [65, 89] width 66 height 14
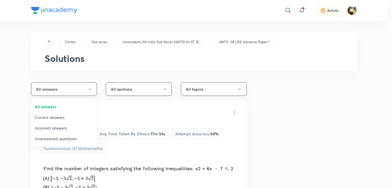
click at [59, 137] on span "Unanswered questions" at bounding box center [64, 138] width 59 height 6
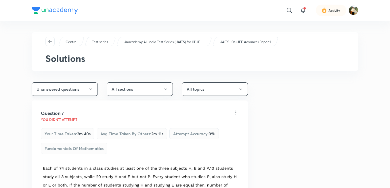
click at [85, 90] on button "Unanswered questions" at bounding box center [65, 89] width 66 height 14
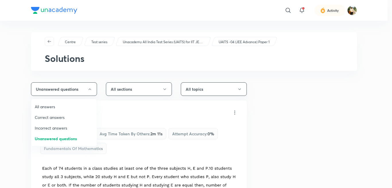
click at [62, 126] on span "Incorrect answers" at bounding box center [64, 128] width 59 height 6
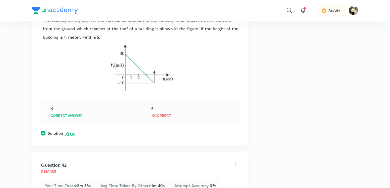
scroll to position [431, 0]
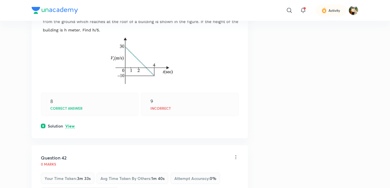
click at [72, 125] on p "View" at bounding box center [69, 126] width 9 height 4
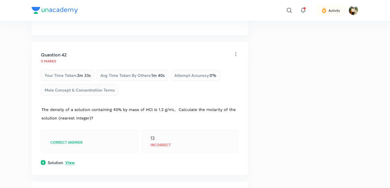
scroll to position [603, 0]
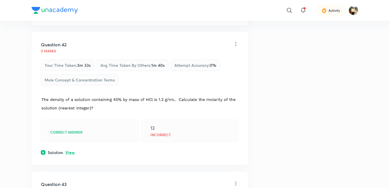
click at [70, 152] on p "View" at bounding box center [69, 152] width 9 height 4
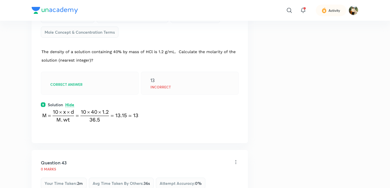
scroll to position [661, 0]
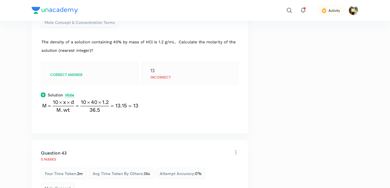
click at [71, 95] on p "Hide" at bounding box center [69, 95] width 9 height 4
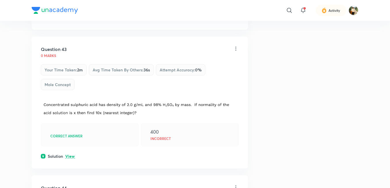
scroll to position [747, 0]
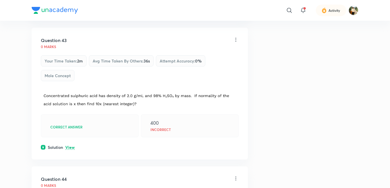
click at [71, 146] on p "View" at bounding box center [69, 147] width 9 height 4
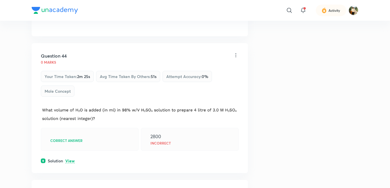
scroll to position [948, 0]
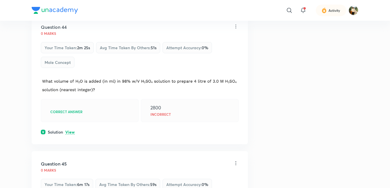
click at [70, 130] on p "View" at bounding box center [69, 132] width 9 height 4
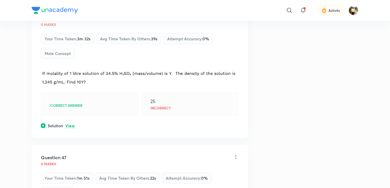
scroll to position [1322, 0]
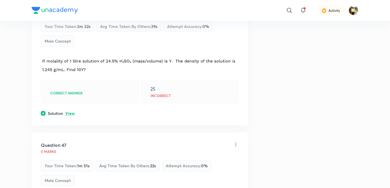
click at [71, 115] on p "View" at bounding box center [69, 113] width 9 height 4
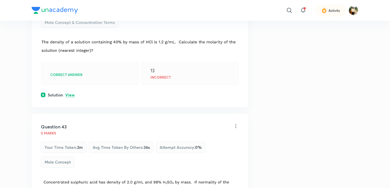
scroll to position [690, 0]
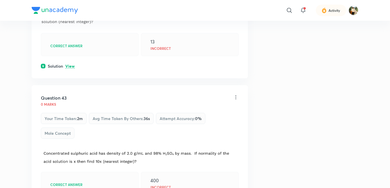
click at [60, 37] on div "Correct answer" at bounding box center [90, 44] width 98 height 23
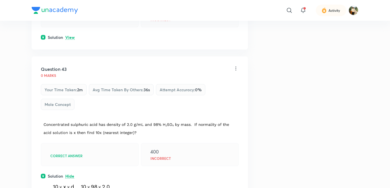
click at [86, 68] on div "Question 43" at bounding box center [137, 69] width 192 height 7
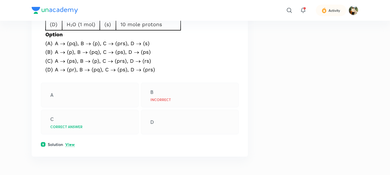
scroll to position [1781, 0]
click at [74, 144] on p "View" at bounding box center [69, 144] width 9 height 4
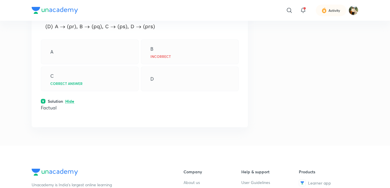
scroll to position [1810, 0]
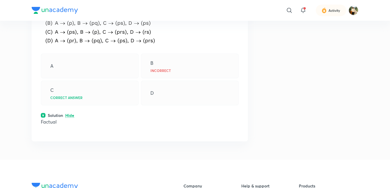
click at [72, 88] on div "C Correct answer" at bounding box center [90, 92] width 98 height 25
click at [70, 119] on p "Factual" at bounding box center [140, 121] width 198 height 7
click at [70, 116] on p "Hide" at bounding box center [69, 115] width 9 height 4
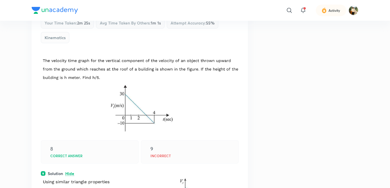
scroll to position [374, 0]
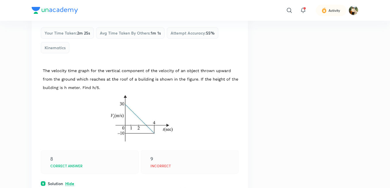
click at [45, 8] on img at bounding box center [55, 10] width 46 height 7
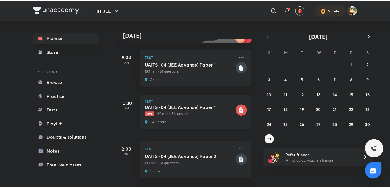
scroll to position [86, 0]
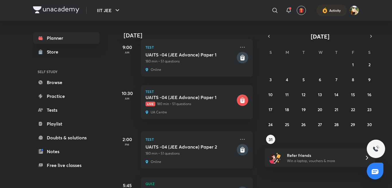
click at [180, 151] on p "180 min • 51 questions" at bounding box center [191, 153] width 90 height 5
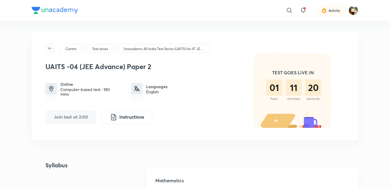
click at [49, 48] on icon "button" at bounding box center [49, 48] width 3 height 3
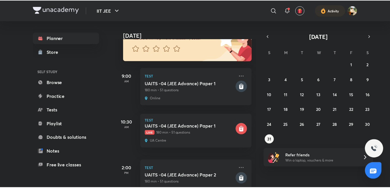
scroll to position [86, 0]
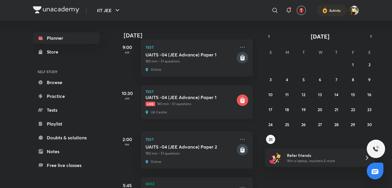
click at [189, 106] on div "Test UAITS -04 (JEE Advance) Paper 1 Live 180 min • 51 questions UA Centre" at bounding box center [197, 102] width 112 height 34
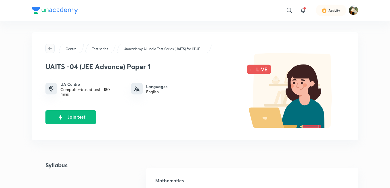
click at [49, 49] on icon "button" at bounding box center [50, 48] width 5 height 5
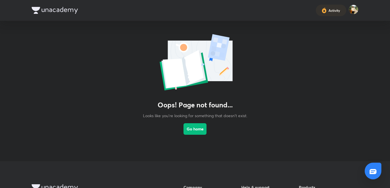
click at [47, 12] on img at bounding box center [55, 10] width 46 height 7
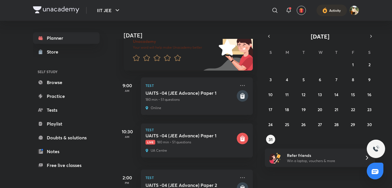
scroll to position [57, 0]
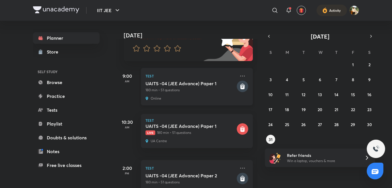
drag, startPoint x: 233, startPoint y: 77, endPoint x: 236, endPoint y: 81, distance: 5.7
click at [233, 77] on div "Test UAITS -04 (JEE Advance) Paper 1 180 min • 51 questions Online" at bounding box center [197, 86] width 112 height 37
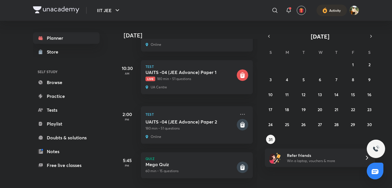
scroll to position [116, 0]
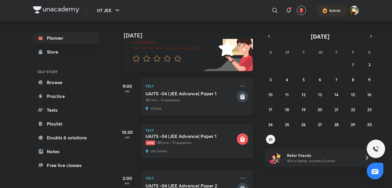
scroll to position [57, 0]
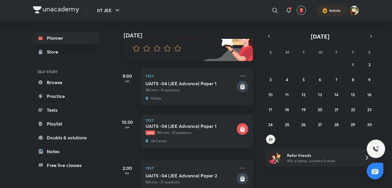
drag, startPoint x: 191, startPoint y: 96, endPoint x: 202, endPoint y: 112, distance: 19.7
click at [191, 97] on div "Online" at bounding box center [191, 98] width 90 height 5
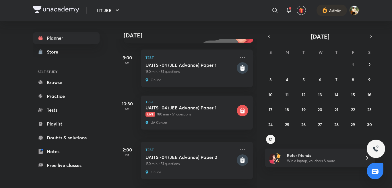
scroll to position [86, 0]
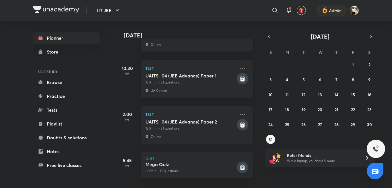
scroll to position [115, 0]
click at [180, 126] on p "180 min • 51 questions" at bounding box center [191, 128] width 90 height 5
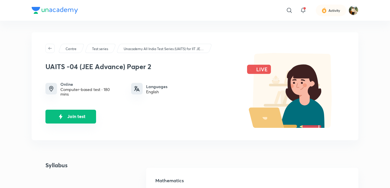
click at [85, 115] on button "Join test" at bounding box center [70, 116] width 51 height 14
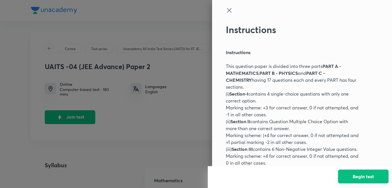
click at [373, 179] on button "Begin test" at bounding box center [363, 176] width 51 height 14
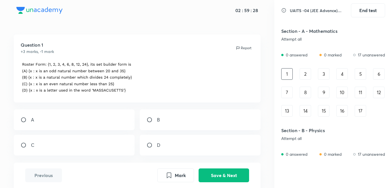
click at [100, 82] on img at bounding box center [80, 77] width 119 height 32
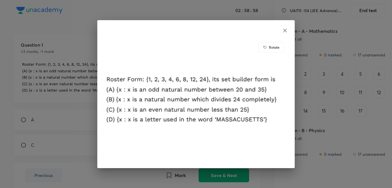
click at [283, 30] on icon at bounding box center [285, 31] width 6 height 6
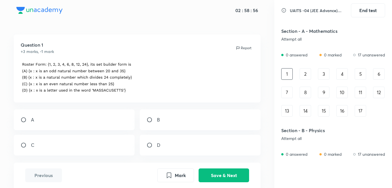
click at [148, 121] on input "radio" at bounding box center [152, 120] width 10 height 6
radio input "true"
click at [240, 175] on button "Save & Next" at bounding box center [224, 175] width 51 height 14
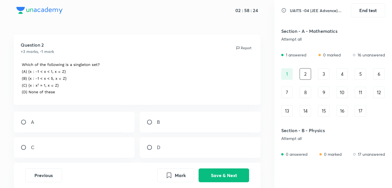
click at [47, 121] on div "A" at bounding box center [74, 121] width 121 height 21
radio input "true"
click at [210, 171] on button "Save & Next" at bounding box center [224, 175] width 51 height 14
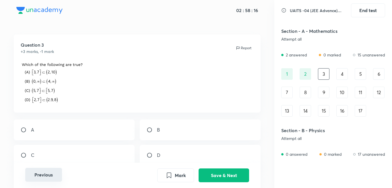
click at [43, 174] on button "Previous" at bounding box center [43, 175] width 37 height 14
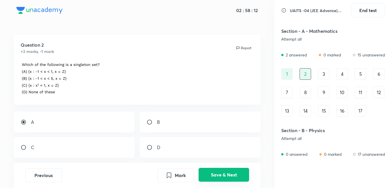
click at [219, 175] on button "Save & Next" at bounding box center [224, 175] width 51 height 14
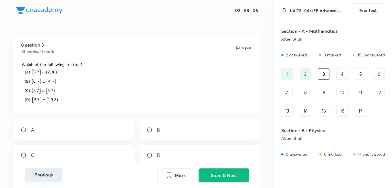
click at [55, 176] on button "Previous" at bounding box center [43, 175] width 37 height 14
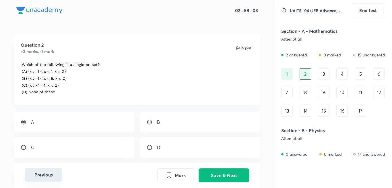
click at [39, 173] on button "Previous" at bounding box center [43, 175] width 37 height 14
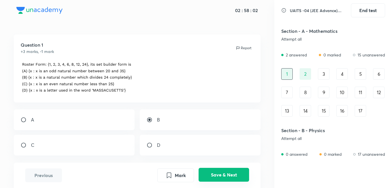
click at [237, 177] on button "Save & Next" at bounding box center [224, 175] width 51 height 14
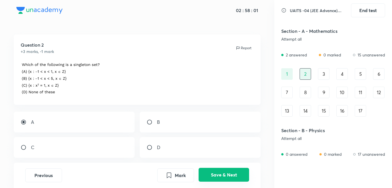
click at [237, 177] on button "Save & Next" at bounding box center [224, 175] width 51 height 14
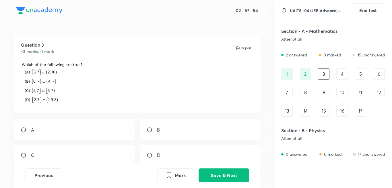
click at [43, 127] on div "A" at bounding box center [74, 129] width 121 height 21
radio input "true"
click at [226, 173] on button "Save & Next" at bounding box center [224, 175] width 51 height 14
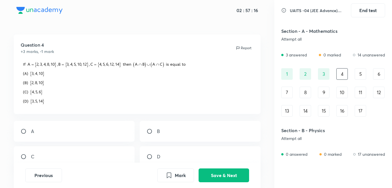
click at [81, 66] on img at bounding box center [105, 83] width 168 height 44
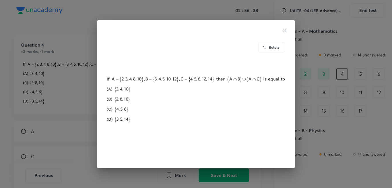
click at [66, 95] on div "Rotate" at bounding box center [196, 94] width 392 height 188
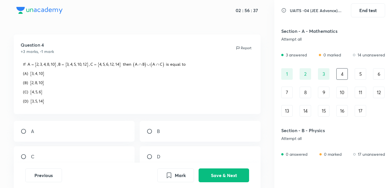
click at [56, 130] on div "A" at bounding box center [74, 131] width 121 height 21
radio input "true"
click at [226, 174] on button "Save & Next" at bounding box center [224, 175] width 51 height 14
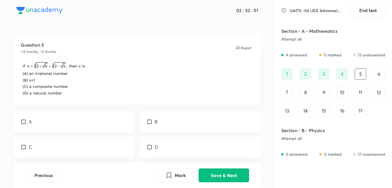
click at [155, 122] on p "B" at bounding box center [156, 121] width 3 height 7
checkbox input "true"
click at [154, 152] on div "D" at bounding box center [200, 146] width 121 height 21
checkbox input "true"
click at [224, 177] on button "Save & Next" at bounding box center [224, 175] width 51 height 14
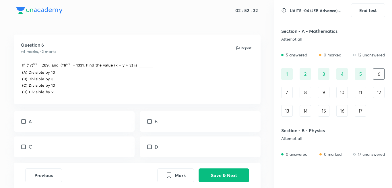
click at [87, 73] on img at bounding box center [87, 78] width 133 height 34
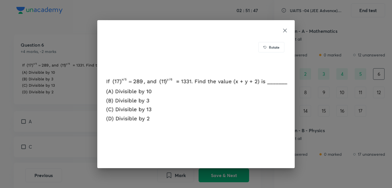
click at [284, 32] on icon at bounding box center [285, 31] width 6 height 6
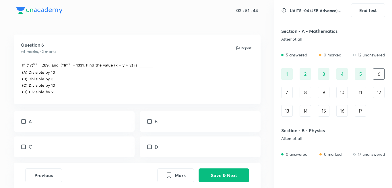
click at [53, 116] on div "A" at bounding box center [74, 121] width 121 height 21
checkbox input "true"
click at [180, 123] on div "B" at bounding box center [200, 121] width 121 height 21
checkbox input "true"
click at [166, 144] on div "D" at bounding box center [200, 146] width 121 height 21
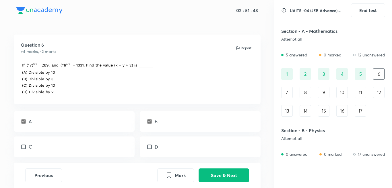
checkbox input "true"
drag, startPoint x: 213, startPoint y: 159, endPoint x: 219, endPoint y: 164, distance: 7.4
click at [217, 161] on div "Question 6 +4 marks, -2 marks Report A B C D" at bounding box center [137, 112] width 275 height 157
click at [218, 169] on button "Save & Next" at bounding box center [224, 175] width 51 height 14
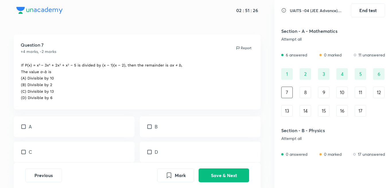
click at [89, 81] on img at bounding box center [102, 80] width 163 height 39
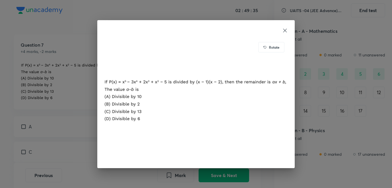
click at [89, 99] on div "Rotate" at bounding box center [196, 94] width 392 height 188
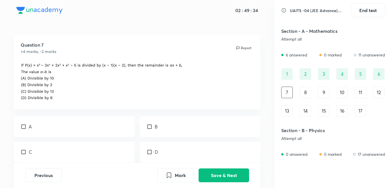
click at [91, 129] on div "A" at bounding box center [74, 126] width 121 height 21
checkbox input "true"
click at [181, 123] on div "B" at bounding box center [200, 126] width 121 height 21
checkbox input "true"
click at [238, 172] on button "Save & Next" at bounding box center [224, 175] width 51 height 14
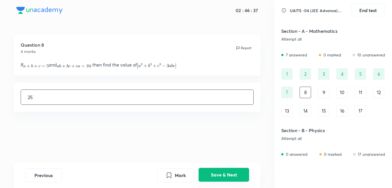
type input "25"
click at [228, 174] on button "Save & Next" at bounding box center [224, 175] width 51 height 14
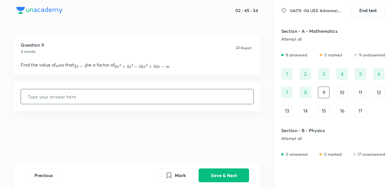
click at [124, 99] on input "text" at bounding box center [137, 96] width 233 height 15
type input "2"
click at [221, 171] on button "Save & Next" at bounding box center [224, 175] width 51 height 14
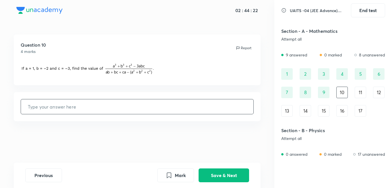
click at [180, 109] on input "text" at bounding box center [137, 106] width 233 height 15
type input "4"
click at [245, 175] on button "Save & Next" at bounding box center [224, 175] width 51 height 14
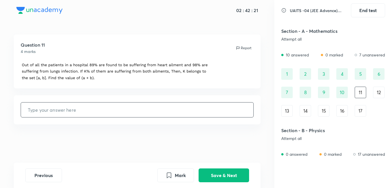
click at [141, 108] on input "text" at bounding box center [137, 109] width 233 height 15
type input "176"
click at [247, 172] on button "Save & Next" at bounding box center [224, 175] width 51 height 14
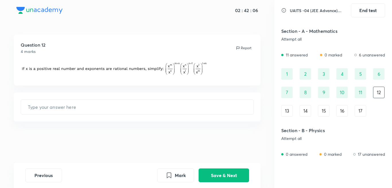
click at [161, 74] on img at bounding box center [122, 69] width 203 height 16
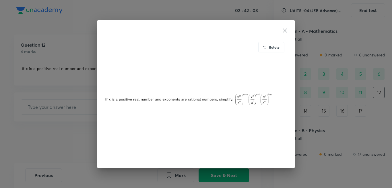
click at [284, 32] on icon at bounding box center [285, 31] width 6 height 6
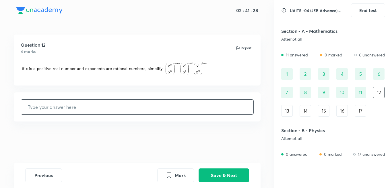
click at [188, 105] on input "text" at bounding box center [137, 106] width 233 height 15
type input "1"
click at [227, 172] on button "Save & Next" at bounding box center [224, 175] width 51 height 14
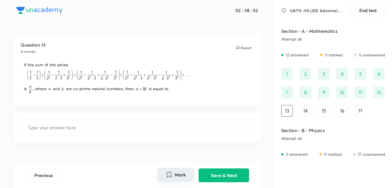
click at [180, 173] on button "Mark" at bounding box center [175, 175] width 37 height 14
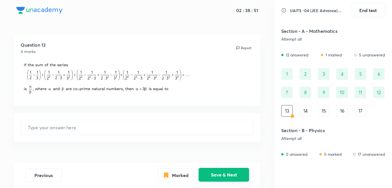
click at [212, 176] on button "Save & Next" at bounding box center [224, 175] width 51 height 14
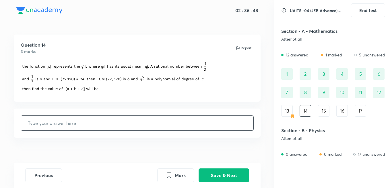
click at [121, 120] on input "text" at bounding box center [137, 123] width 233 height 15
type input "360"
click at [221, 175] on button "Save & Next" at bounding box center [224, 175] width 51 height 14
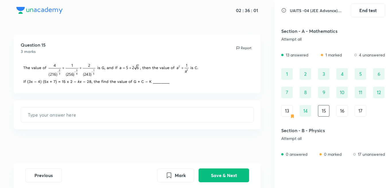
click at [291, 76] on div "1" at bounding box center [287, 73] width 11 height 11
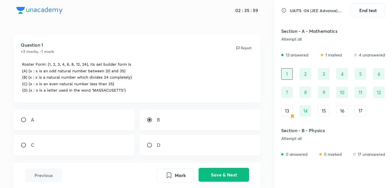
click at [228, 176] on button "Save & Next" at bounding box center [224, 175] width 51 height 14
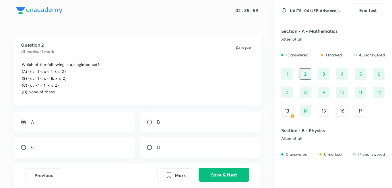
click at [228, 176] on button "Save & Next" at bounding box center [224, 175] width 51 height 14
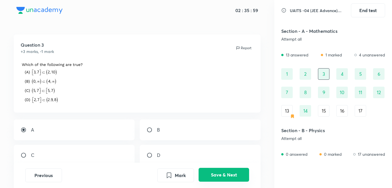
click at [228, 176] on button "Save & Next" at bounding box center [224, 175] width 51 height 14
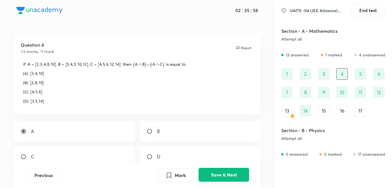
click at [228, 176] on button "Save & Next" at bounding box center [224, 175] width 51 height 14
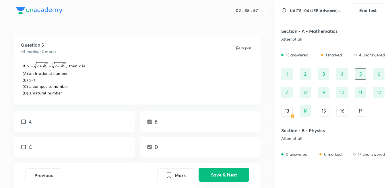
click at [228, 176] on button "Save & Next" at bounding box center [224, 175] width 51 height 14
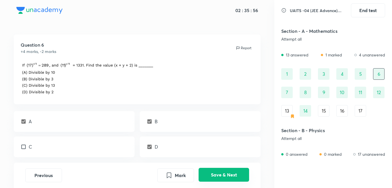
click at [228, 176] on button "Save & Next" at bounding box center [224, 175] width 51 height 14
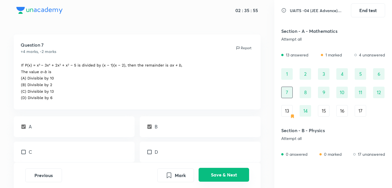
click at [228, 176] on button "Save & Next" at bounding box center [224, 175] width 51 height 14
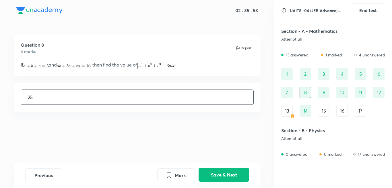
click at [228, 176] on button "Save & Next" at bounding box center [224, 175] width 51 height 14
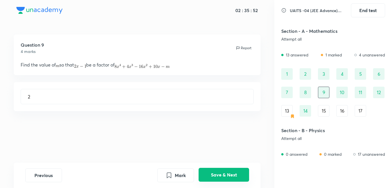
click at [228, 176] on button "Save & Next" at bounding box center [224, 175] width 51 height 14
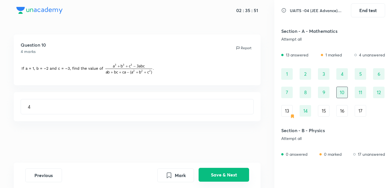
click at [228, 176] on button "Save & Next" at bounding box center [224, 175] width 51 height 14
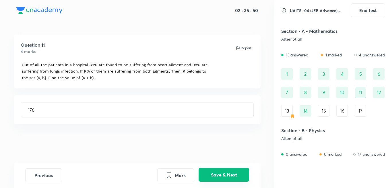
click at [228, 176] on button "Save & Next" at bounding box center [224, 175] width 51 height 14
type input "1"
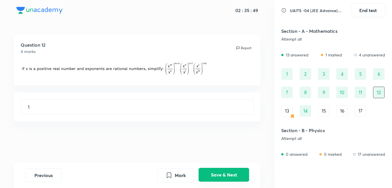
click at [228, 176] on button "Save & Next" at bounding box center [224, 175] width 51 height 14
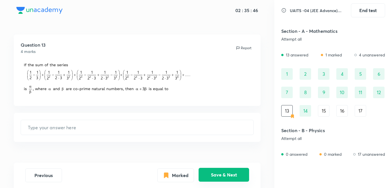
click at [228, 176] on button "Save & Next" at bounding box center [224, 175] width 51 height 14
type input "360"
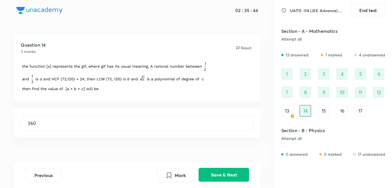
click at [228, 176] on button "Save & Next" at bounding box center [224, 175] width 51 height 14
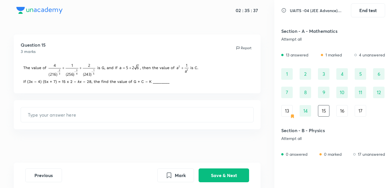
click at [99, 76] on img at bounding box center [117, 72] width 192 height 23
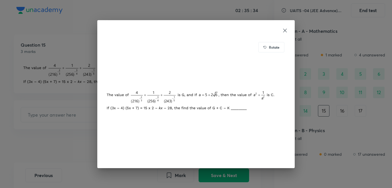
click at [287, 30] on icon at bounding box center [285, 31] width 6 height 6
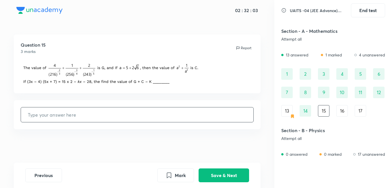
click at [47, 115] on input "text" at bounding box center [137, 114] width 233 height 15
type input "303"
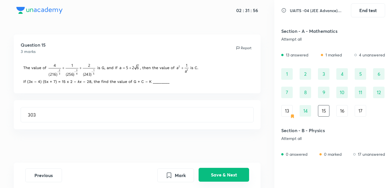
click at [239, 170] on button "Save & Next" at bounding box center [224, 175] width 51 height 14
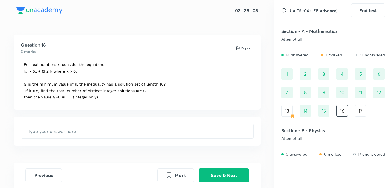
click at [148, 119] on div "​" at bounding box center [137, 130] width 247 height 29
click at [172, 180] on button "Mark" at bounding box center [175, 175] width 37 height 14
click at [218, 172] on button "Save & Next" at bounding box center [224, 175] width 51 height 14
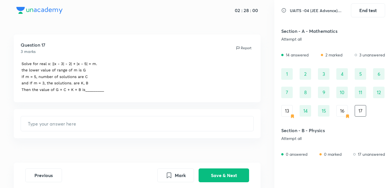
click at [341, 107] on div "16" at bounding box center [342, 110] width 11 height 11
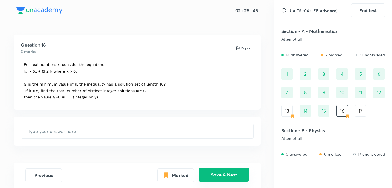
click at [220, 174] on button "Save & Next" at bounding box center [224, 175] width 51 height 14
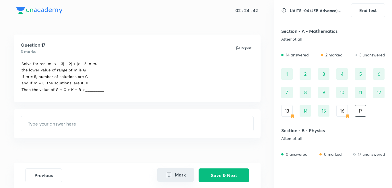
click at [187, 174] on button "Mark" at bounding box center [175, 175] width 37 height 14
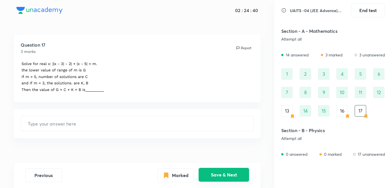
click at [217, 173] on button "Save & Next" at bounding box center [224, 175] width 51 height 14
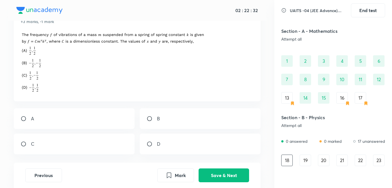
scroll to position [56, 0]
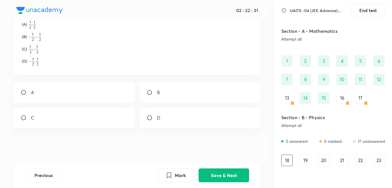
click at [172, 123] on div "D" at bounding box center [200, 117] width 121 height 21
radio input "true"
click at [224, 176] on button "Save & Next" at bounding box center [224, 175] width 51 height 14
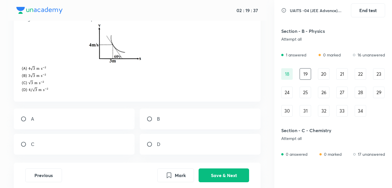
scroll to position [57, 0]
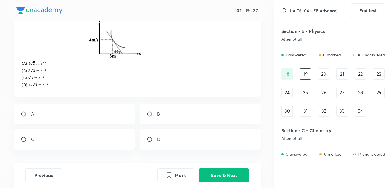
click at [61, 108] on div "A" at bounding box center [74, 113] width 121 height 21
radio input "true"
click at [226, 173] on button "Save & Next" at bounding box center [224, 175] width 51 height 14
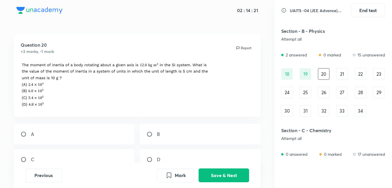
click at [162, 156] on div "D" at bounding box center [200, 159] width 121 height 21
radio input "true"
click at [221, 179] on button "Save & Next" at bounding box center [224, 175] width 51 height 14
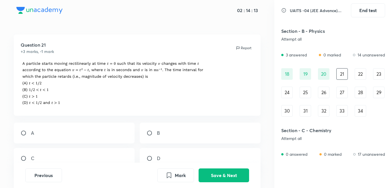
click at [305, 76] on div "19" at bounding box center [305, 73] width 11 height 11
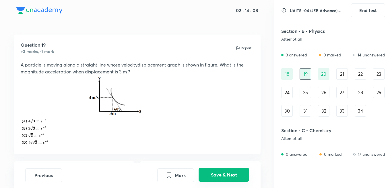
click at [236, 173] on button "Save & Next" at bounding box center [224, 175] width 51 height 14
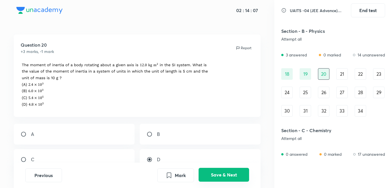
click at [236, 173] on button "Save & Next" at bounding box center [224, 175] width 51 height 14
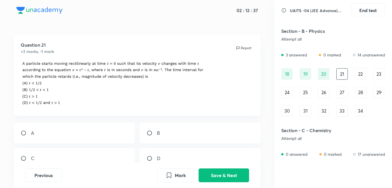
click at [154, 136] on div "B" at bounding box center [200, 132] width 121 height 21
radio input "true"
click at [242, 173] on button "Save & Next" at bounding box center [224, 175] width 51 height 14
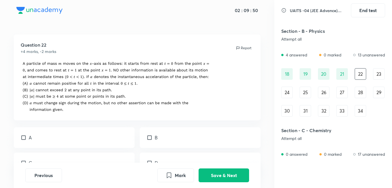
click at [40, 135] on div "A" at bounding box center [74, 137] width 121 height 21
checkbox input "true"
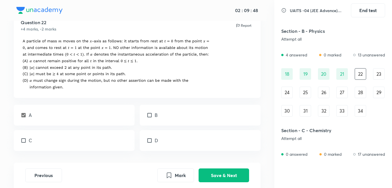
scroll to position [29, 0]
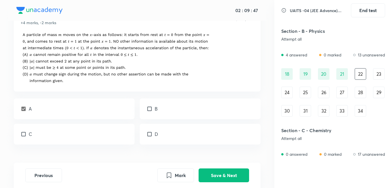
click at [147, 133] on input "checkbox" at bounding box center [151, 134] width 8 height 6
checkbox input "true"
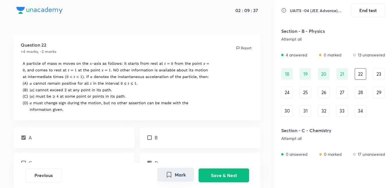
click at [183, 178] on button "Mark" at bounding box center [175, 175] width 37 height 14
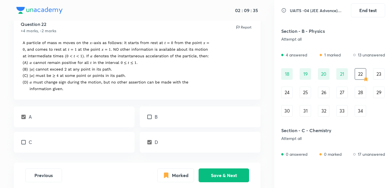
scroll to position [29, 0]
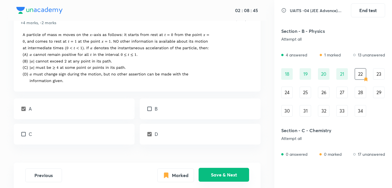
click at [231, 172] on button "Save & Next" at bounding box center [224, 175] width 51 height 14
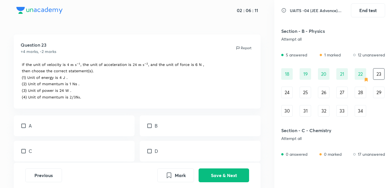
click at [107, 132] on div "A" at bounding box center [74, 125] width 121 height 21
checkbox input "true"
click at [170, 128] on div "B" at bounding box center [200, 125] width 121 height 21
checkbox input "true"
click at [99, 152] on div "C" at bounding box center [74, 151] width 121 height 21
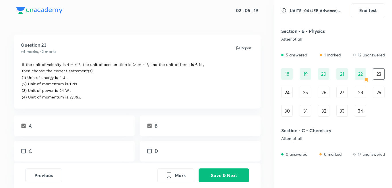
checkbox input "true"
click at [242, 174] on button "Save & Next" at bounding box center [224, 175] width 51 height 14
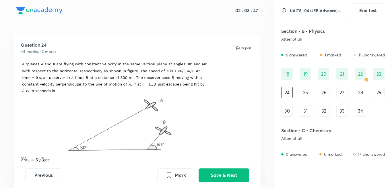
drag, startPoint x: 186, startPoint y: 111, endPoint x: 190, endPoint y: 111, distance: 4.0
drag, startPoint x: 190, startPoint y: 111, endPoint x: 168, endPoint y: 113, distance: 22.2
click at [168, 113] on img at bounding box center [115, 107] width 189 height 92
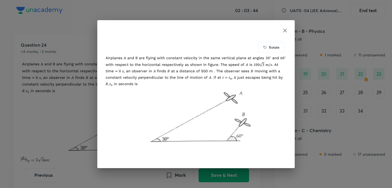
click at [286, 28] on icon at bounding box center [285, 31] width 6 height 6
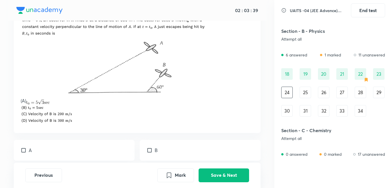
scroll to position [29, 0]
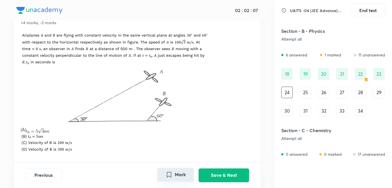
click at [177, 176] on button "Mark" at bounding box center [175, 175] width 37 height 14
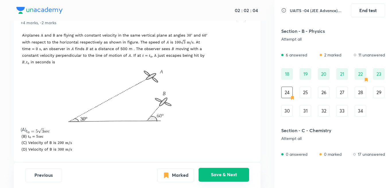
click at [235, 177] on button "Save & Next" at bounding box center [224, 175] width 51 height 14
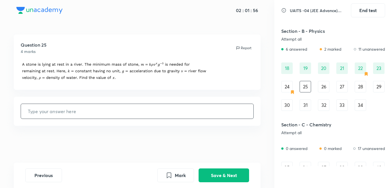
scroll to position [115, 0]
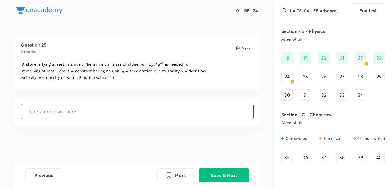
click at [193, 112] on input "text" at bounding box center [137, 111] width 233 height 15
type input "6"
click at [240, 172] on button "Save & Next" at bounding box center [224, 175] width 51 height 14
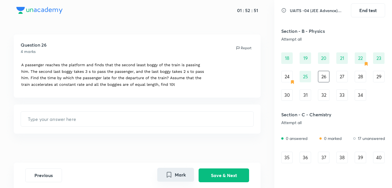
click at [184, 177] on button "Mark" at bounding box center [175, 175] width 37 height 14
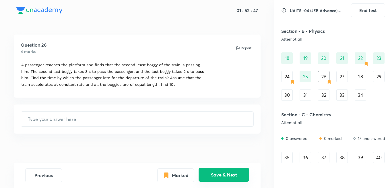
click at [212, 169] on button "Save & Next" at bounding box center [224, 175] width 51 height 14
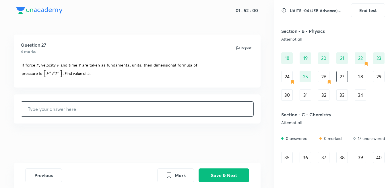
click at [180, 112] on input "text" at bounding box center [137, 108] width 233 height 15
type input "1"
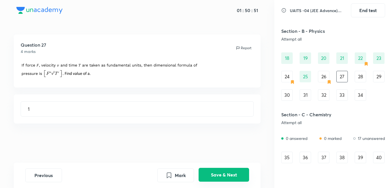
click at [239, 175] on button "Save & Next" at bounding box center [224, 175] width 51 height 14
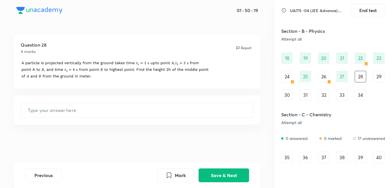
click at [324, 75] on div "26" at bounding box center [323, 76] width 11 height 11
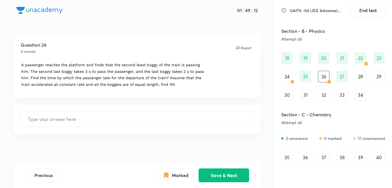
click at [359, 76] on div "28" at bounding box center [360, 76] width 11 height 11
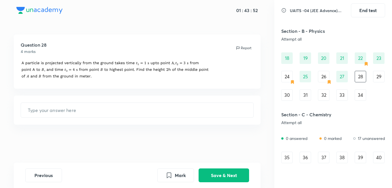
click at [126, 93] on div "Question 28 4 marks Report ​" at bounding box center [137, 98] width 275 height 128
click at [124, 109] on input "text" at bounding box center [137, 110] width 233 height 15
type input "315"
click at [180, 172] on button "Mark" at bounding box center [175, 175] width 37 height 14
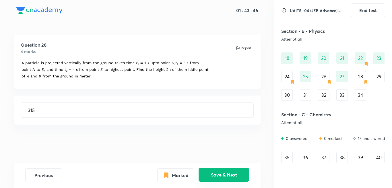
click at [218, 173] on button "Save & Next" at bounding box center [224, 175] width 51 height 14
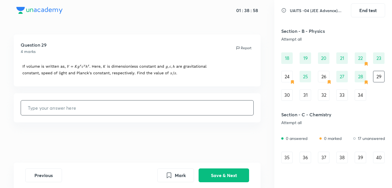
click at [141, 111] on input "text" at bounding box center [137, 107] width 233 height 15
type input "1"
click at [228, 175] on button "Save & Next" at bounding box center [224, 175] width 51 height 14
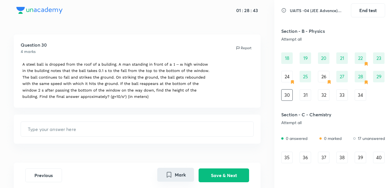
click at [172, 178] on icon "Mark" at bounding box center [169, 174] width 7 height 7
drag, startPoint x: 227, startPoint y: 171, endPoint x: 235, endPoint y: 171, distance: 8.4
click at [230, 171] on button "Save & Next" at bounding box center [224, 175] width 51 height 14
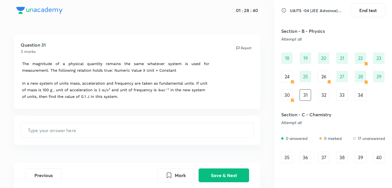
click at [293, 93] on div "18 19 20 21 22 23 24 25 26 27 28 29 30 31 32 33 34" at bounding box center [334, 76] width 104 height 48
click at [291, 95] on div "30" at bounding box center [287, 94] width 11 height 11
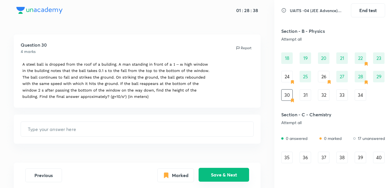
click at [230, 176] on button "Save & Next" at bounding box center [224, 175] width 51 height 14
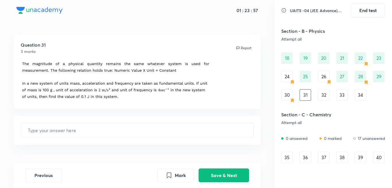
click at [159, 117] on div "​" at bounding box center [137, 130] width 247 height 29
click at [150, 131] on input "text" at bounding box center [137, 130] width 233 height 15
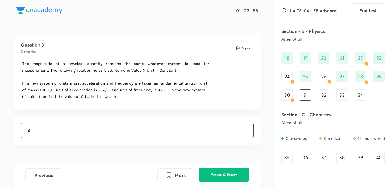
type input "4"
click at [226, 176] on button "Save & Next" at bounding box center [224, 175] width 51 height 14
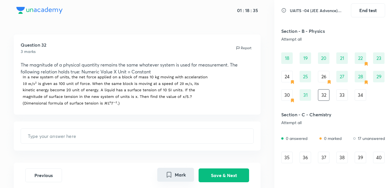
click at [173, 173] on button "Mark" at bounding box center [175, 175] width 37 height 14
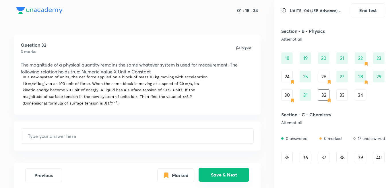
click at [214, 177] on button "Save & Next" at bounding box center [224, 175] width 51 height 14
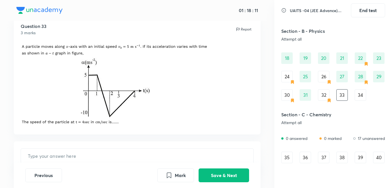
scroll to position [29, 0]
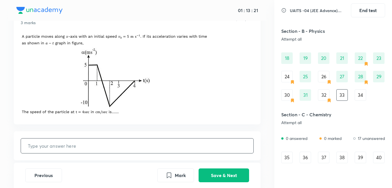
click at [105, 147] on input "text" at bounding box center [137, 145] width 233 height 15
type input "250"
click at [240, 174] on button "Save & Next" at bounding box center [224, 175] width 51 height 14
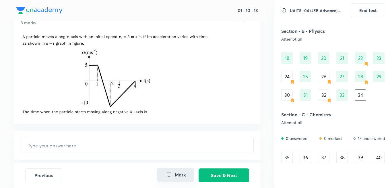
click at [166, 173] on icon "Mark" at bounding box center [169, 174] width 7 height 7
click at [190, 173] on button "Marked" at bounding box center [175, 175] width 37 height 14
click at [321, 95] on div "32" at bounding box center [323, 94] width 11 height 11
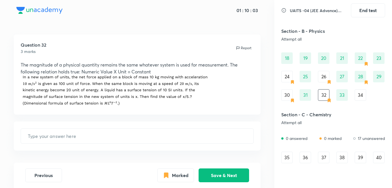
click at [365, 98] on div "34" at bounding box center [360, 94] width 11 height 11
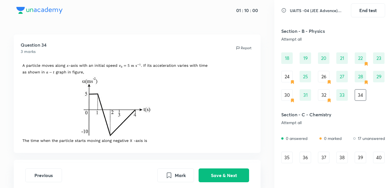
scroll to position [29, 0]
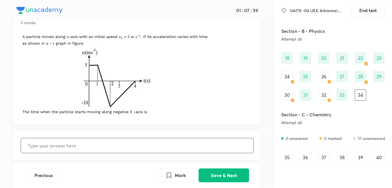
click at [66, 147] on input "text" at bounding box center [137, 145] width 233 height 15
type input "3"
click at [232, 173] on button "Save & Next" at bounding box center [224, 175] width 51 height 14
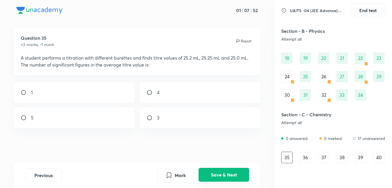
scroll to position [7, 0]
click at [186, 122] on div "3" at bounding box center [200, 117] width 121 height 21
radio input "true"
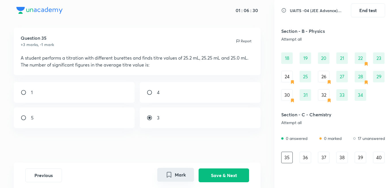
click at [178, 175] on button "Mark" at bounding box center [175, 175] width 37 height 14
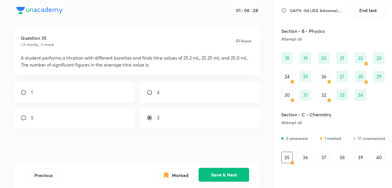
click at [238, 172] on button "Save & Next" at bounding box center [224, 175] width 51 height 14
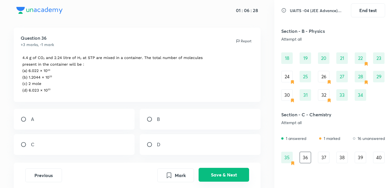
scroll to position [0, 0]
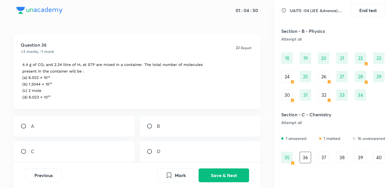
click at [147, 130] on div "B" at bounding box center [200, 126] width 121 height 21
radio input "true"
click at [211, 172] on button "Save & Next" at bounding box center [224, 175] width 51 height 14
click at [155, 152] on input "radio" at bounding box center [152, 151] width 10 height 6
radio input "true"
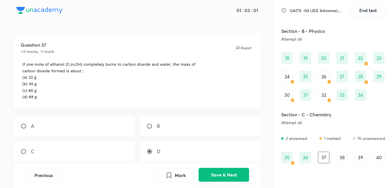
click at [220, 178] on button "Save & Next" at bounding box center [224, 175] width 51 height 14
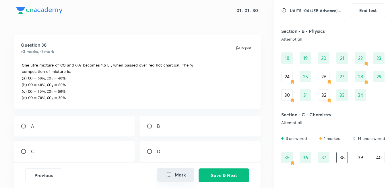
click at [174, 178] on button "Mark" at bounding box center [175, 175] width 37 height 14
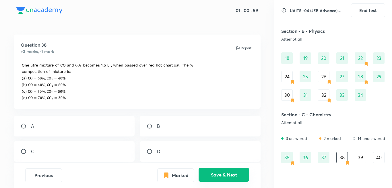
click at [211, 179] on button "Save & Next" at bounding box center [224, 175] width 51 height 14
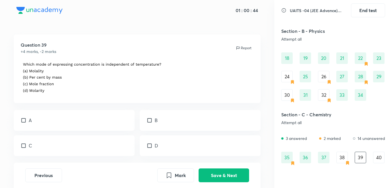
click at [35, 116] on div "A" at bounding box center [74, 120] width 121 height 21
checkbox input "true"
click at [168, 128] on div "B" at bounding box center [200, 120] width 121 height 21
checkbox input "true"
click at [27, 147] on input "checkbox" at bounding box center [25, 146] width 8 height 6
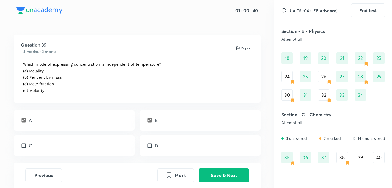
checkbox input "true"
click at [234, 175] on button "Save & Next" at bounding box center [224, 175] width 51 height 14
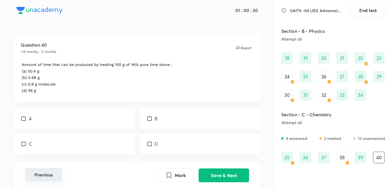
click at [49, 176] on button "Previous" at bounding box center [43, 175] width 37 height 14
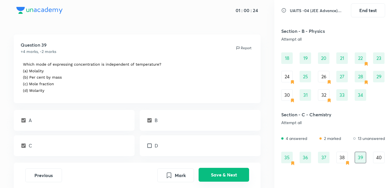
click at [241, 177] on button "Save & Next" at bounding box center [224, 175] width 51 height 14
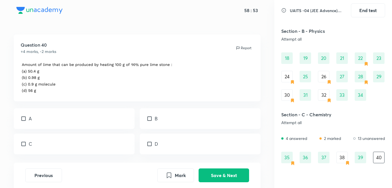
click at [30, 117] on p "A" at bounding box center [30, 118] width 3 height 7
checkbox input "true"
click at [41, 143] on div "C" at bounding box center [74, 143] width 121 height 21
checkbox input "true"
click at [222, 176] on button "Save & Next" at bounding box center [224, 175] width 51 height 14
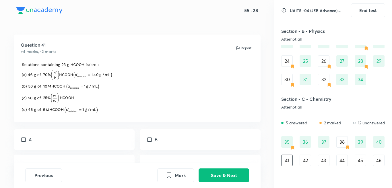
scroll to position [156, 0]
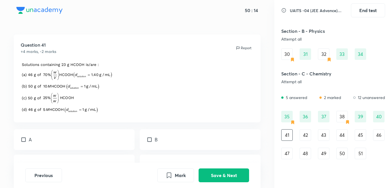
click at [67, 144] on div "A" at bounding box center [74, 139] width 121 height 21
checkbox input "true"
click at [183, 136] on div "B" at bounding box center [200, 139] width 121 height 21
checkbox input "true"
click at [230, 175] on button "Save & Next" at bounding box center [224, 175] width 51 height 14
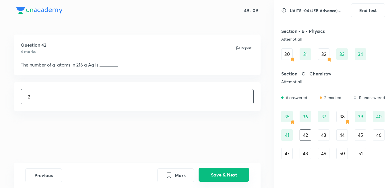
type input "2"
click at [211, 171] on button "Save & Next" at bounding box center [224, 175] width 51 height 14
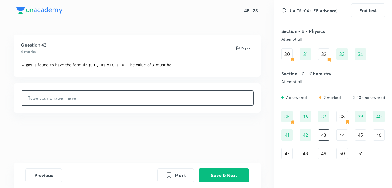
click at [118, 102] on input "text" at bounding box center [137, 98] width 233 height 15
type input "5"
click at [243, 172] on button "Save & Next" at bounding box center [224, 175] width 51 height 14
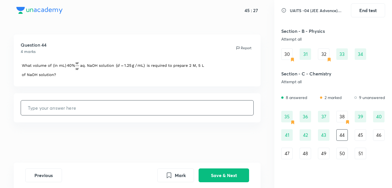
click at [123, 104] on input "text" at bounding box center [137, 107] width 233 height 15
type input "800"
click at [176, 173] on button "Mark" at bounding box center [175, 175] width 37 height 14
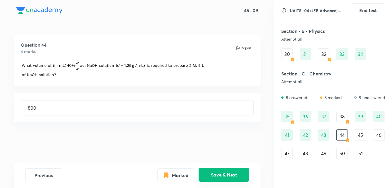
click at [224, 176] on button "Save & Next" at bounding box center [224, 175] width 51 height 14
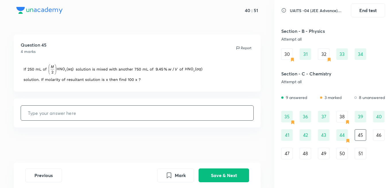
click at [159, 110] on input "text" at bounding box center [137, 112] width 233 height 15
type input "125"
click at [236, 175] on button "Save & Next" at bounding box center [224, 175] width 51 height 14
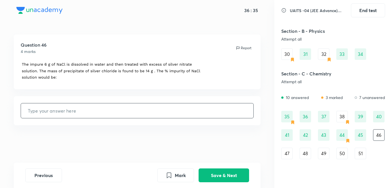
click at [182, 111] on input "text" at bounding box center [137, 110] width 233 height 15
type input "5"
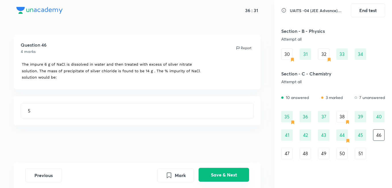
click at [230, 175] on button "Save & Next" at bounding box center [224, 175] width 51 height 14
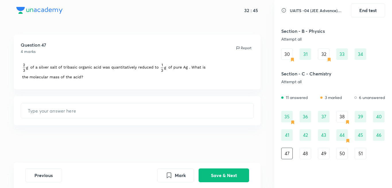
click at [172, 174] on icon "Mark" at bounding box center [169, 175] width 7 height 7
click at [213, 172] on button "Save & Next" at bounding box center [224, 175] width 51 height 14
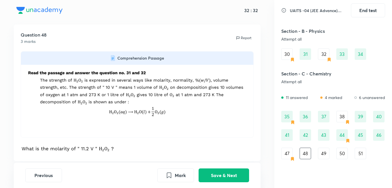
scroll to position [0, 0]
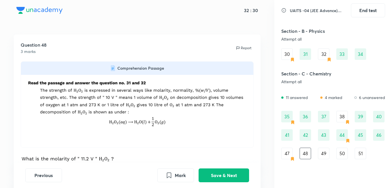
click at [152, 93] on img at bounding box center [138, 103] width 224 height 49
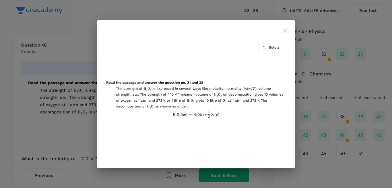
click at [283, 28] on icon at bounding box center [285, 31] width 6 height 6
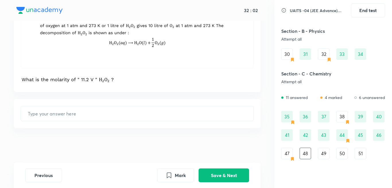
scroll to position [50, 0]
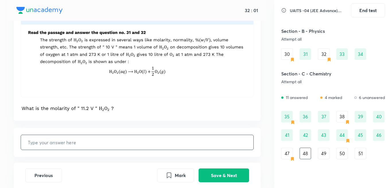
click at [146, 143] on input "text" at bounding box center [137, 142] width 233 height 15
type input "0"
click at [157, 124] on div "Question 48 3 marks Report Comprehension Passage ​" at bounding box center [137, 87] width 275 height 207
click at [128, 147] on input "text" at bounding box center [137, 142] width 233 height 15
type input "1"
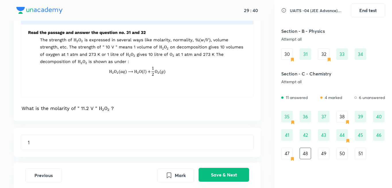
click at [217, 179] on button "Save & Next" at bounding box center [224, 175] width 51 height 14
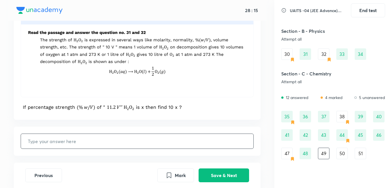
click at [219, 139] on input "text" at bounding box center [137, 141] width 233 height 15
type input "34"
click at [236, 176] on button "Save & Next" at bounding box center [224, 175] width 51 height 14
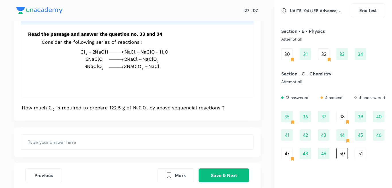
click at [361, 150] on div "51" at bounding box center [360, 152] width 11 height 11
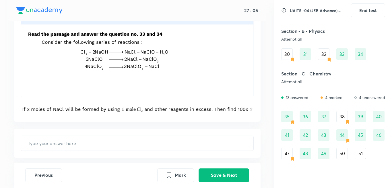
click at [340, 155] on div "50" at bounding box center [342, 152] width 11 height 11
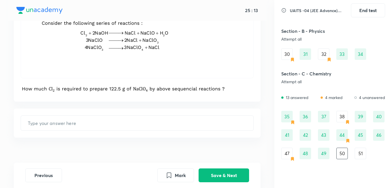
scroll to position [79, 0]
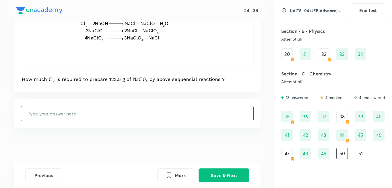
click at [163, 117] on input "text" at bounding box center [137, 113] width 233 height 15
type input "284"
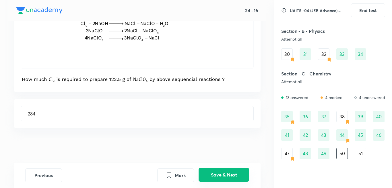
click at [218, 178] on button "Save & Next" at bounding box center [224, 175] width 51 height 14
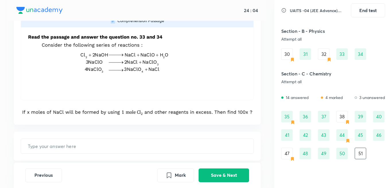
scroll to position [57, 0]
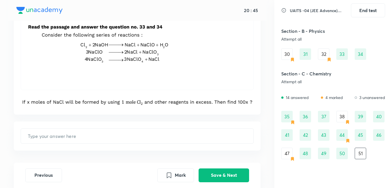
click at [210, 148] on div "​" at bounding box center [137, 135] width 247 height 29
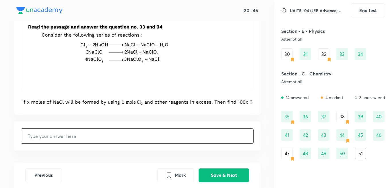
click at [210, 143] on input "text" at bounding box center [137, 135] width 233 height 15
type input "175"
click at [243, 178] on button "Save & Next" at bounding box center [224, 175] width 51 height 14
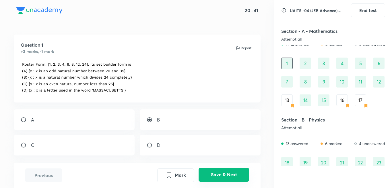
scroll to position [0, 0]
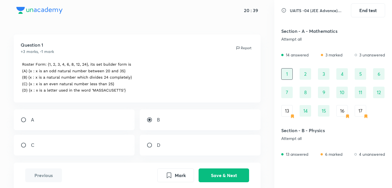
click at [286, 109] on div "13" at bounding box center [287, 110] width 11 height 11
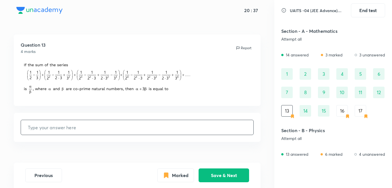
click at [340, 112] on div "16" at bounding box center [342, 110] width 11 height 11
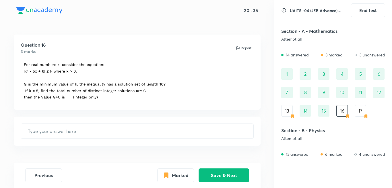
click at [362, 110] on div "17" at bounding box center [360, 110] width 11 height 11
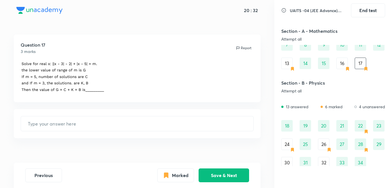
scroll to position [57, 0]
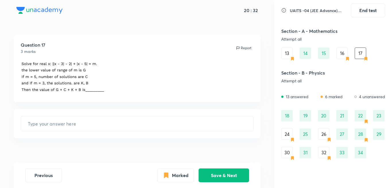
click at [289, 138] on div "24" at bounding box center [287, 133] width 11 height 11
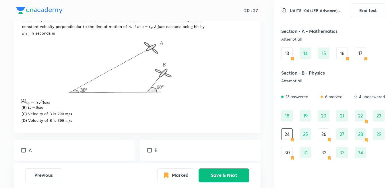
click at [326, 132] on div "26" at bounding box center [323, 133] width 11 height 11
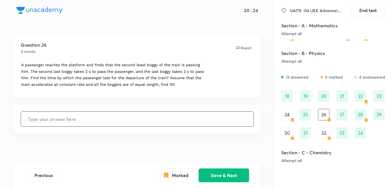
scroll to position [86, 0]
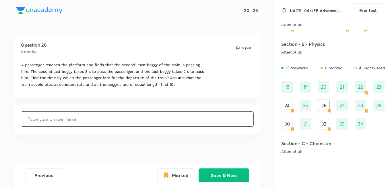
click at [290, 126] on div "30" at bounding box center [287, 123] width 11 height 11
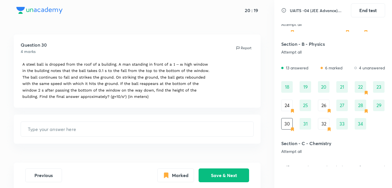
click at [327, 123] on div "32" at bounding box center [323, 123] width 11 height 11
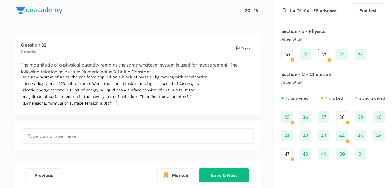
scroll to position [156, 0]
click at [343, 120] on div "38" at bounding box center [342, 116] width 11 height 11
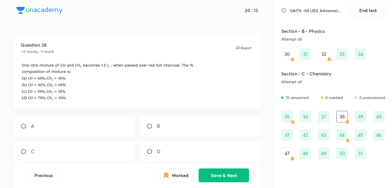
click at [286, 154] on div "47" at bounding box center [287, 152] width 11 height 11
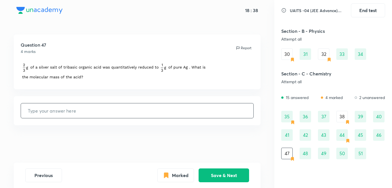
click at [220, 107] on input "text" at bounding box center [137, 110] width 233 height 15
click at [242, 173] on button "Save & Next" at bounding box center [224, 175] width 51 height 14
type input "1"
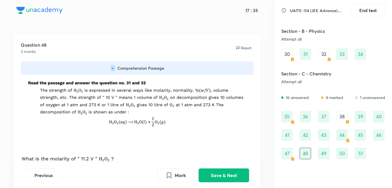
click at [343, 115] on div "38" at bounding box center [342, 116] width 11 height 11
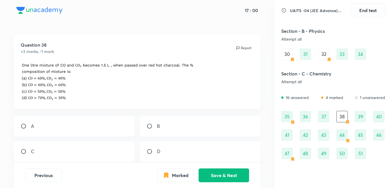
click at [290, 154] on div "47" at bounding box center [287, 152] width 11 height 11
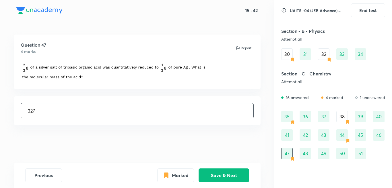
scroll to position [127, 0]
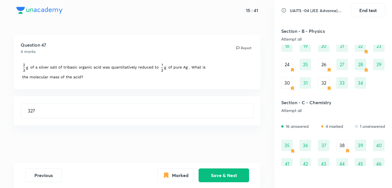
click at [324, 85] on div "32" at bounding box center [323, 82] width 11 height 11
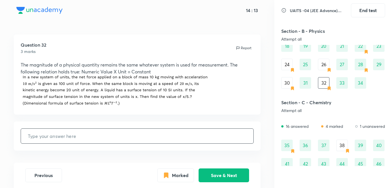
click at [72, 136] on input "text" at bounding box center [137, 135] width 233 height 15
click at [232, 177] on button "Save & Next" at bounding box center [224, 175] width 51 height 14
type input "250"
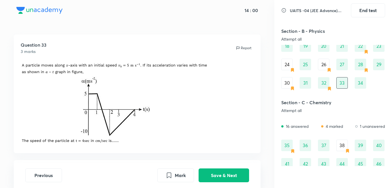
click at [291, 81] on div "30" at bounding box center [287, 82] width 11 height 11
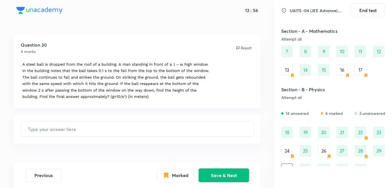
scroll to position [70, 0]
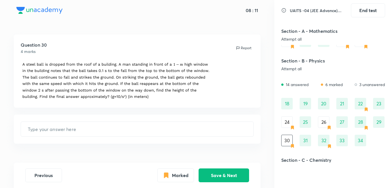
click at [320, 120] on div "26" at bounding box center [323, 121] width 11 height 11
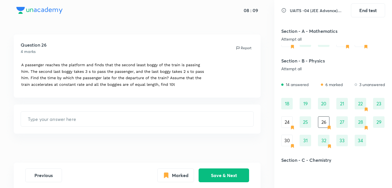
click at [286, 121] on div "24" at bounding box center [287, 121] width 11 height 11
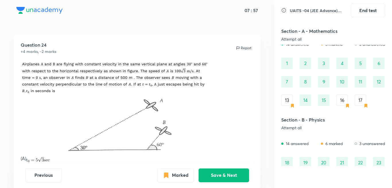
scroll to position [0, 0]
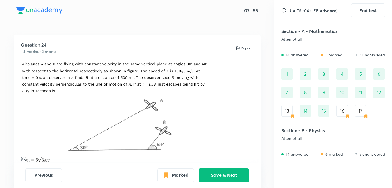
click at [363, 115] on div "17" at bounding box center [360, 110] width 11 height 11
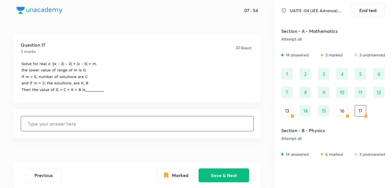
click at [342, 110] on div "16" at bounding box center [342, 110] width 11 height 11
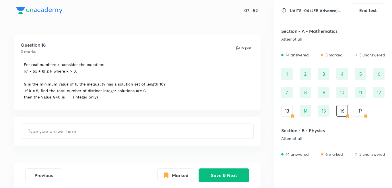
click at [286, 108] on div "13" at bounding box center [287, 110] width 11 height 11
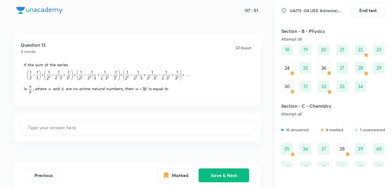
scroll to position [115, 0]
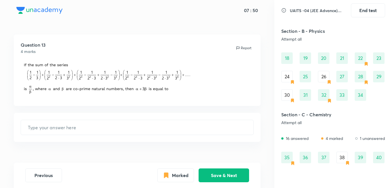
click at [285, 78] on div "24" at bounding box center [287, 76] width 11 height 11
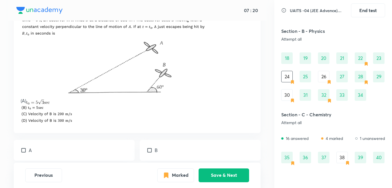
scroll to position [86, 0]
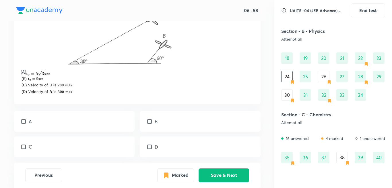
click at [64, 122] on div "A" at bounding box center [74, 121] width 121 height 21
checkbox input "true"
click at [68, 151] on div "C" at bounding box center [74, 146] width 121 height 21
checkbox input "true"
click at [221, 175] on button "Save & Next" at bounding box center [224, 175] width 51 height 14
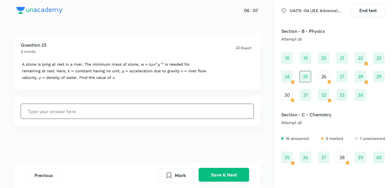
type input "6"
click at [221, 175] on button "Save & Next" at bounding box center [224, 175] width 51 height 14
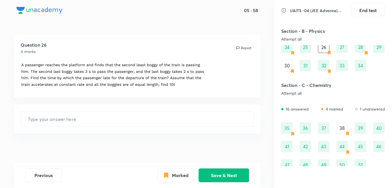
scroll to position [156, 0]
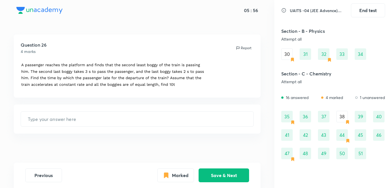
click at [343, 116] on div "38" at bounding box center [342, 116] width 11 height 11
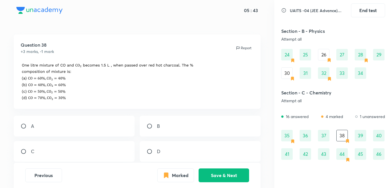
scroll to position [127, 0]
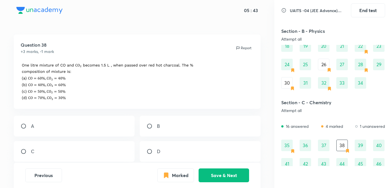
click at [287, 86] on div "30" at bounding box center [287, 82] width 11 height 11
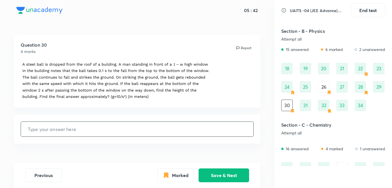
scroll to position [98, 0]
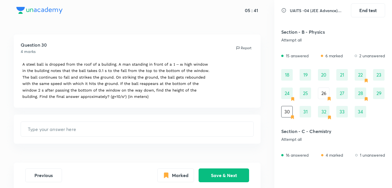
click at [326, 94] on div "26" at bounding box center [323, 92] width 11 height 11
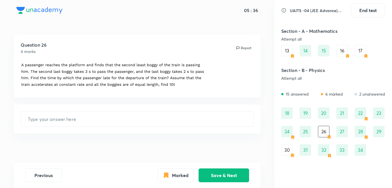
scroll to position [0, 0]
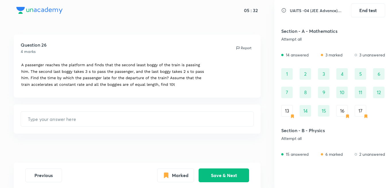
click at [345, 111] on div "16" at bounding box center [342, 110] width 11 height 11
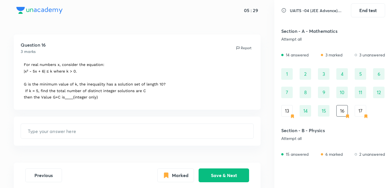
click at [364, 112] on div "17" at bounding box center [360, 110] width 11 height 11
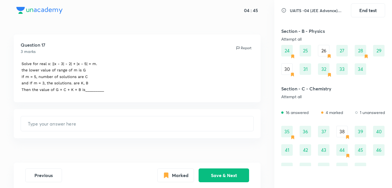
scroll to position [127, 0]
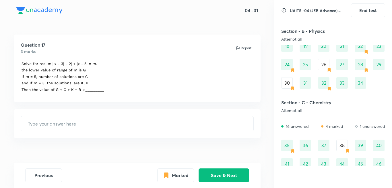
click at [323, 68] on div "26" at bounding box center [323, 64] width 11 height 11
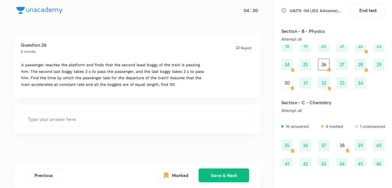
click at [290, 68] on div "24" at bounding box center [287, 64] width 11 height 11
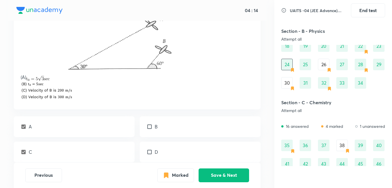
scroll to position [86, 0]
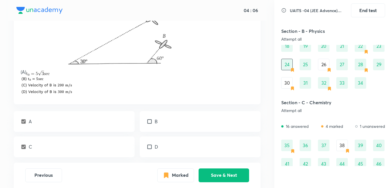
click at [35, 123] on div "A" at bounding box center [74, 121] width 121 height 21
click at [37, 124] on div "A" at bounding box center [74, 121] width 121 height 21
checkbox input "false"
click at [46, 147] on div "C" at bounding box center [74, 146] width 121 height 21
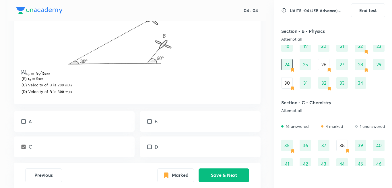
checkbox input "false"
click at [225, 177] on button "Save & Next" at bounding box center [224, 175] width 51 height 14
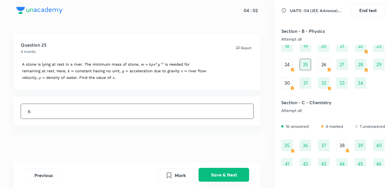
scroll to position [0, 0]
click at [322, 64] on div "26" at bounding box center [323, 64] width 11 height 11
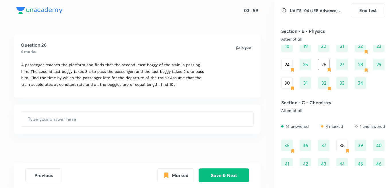
click at [284, 87] on div "30" at bounding box center [287, 82] width 11 height 11
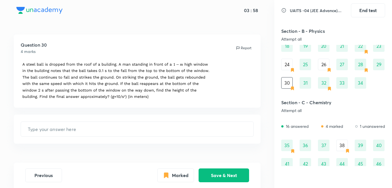
scroll to position [156, 0]
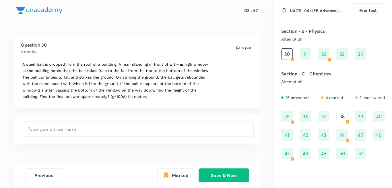
click at [342, 119] on div "38" at bounding box center [342, 116] width 11 height 11
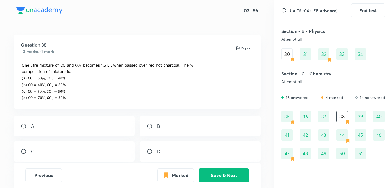
click at [284, 151] on div "47" at bounding box center [287, 152] width 11 height 11
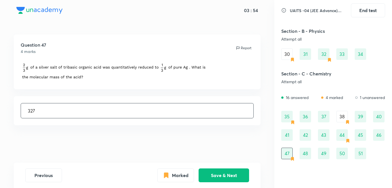
click at [344, 132] on div "44" at bounding box center [342, 134] width 11 height 11
type input "800"
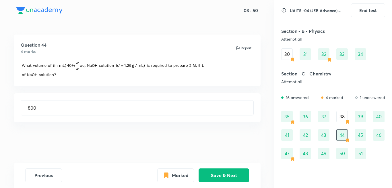
click at [290, 118] on div "35" at bounding box center [287, 116] width 11 height 11
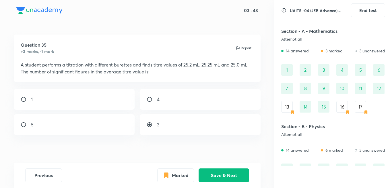
scroll to position [0, 0]
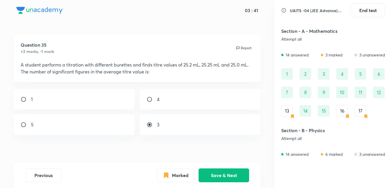
click at [292, 113] on div "13" at bounding box center [287, 110] width 11 height 11
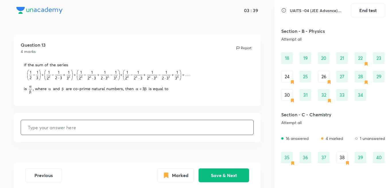
scroll to position [86, 0]
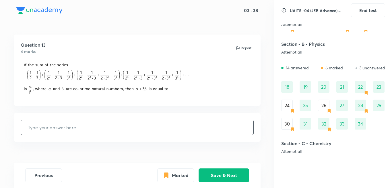
click at [362, 88] on div "22" at bounding box center [360, 86] width 11 height 11
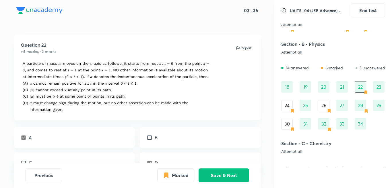
click at [285, 104] on div "24" at bounding box center [287, 104] width 11 height 11
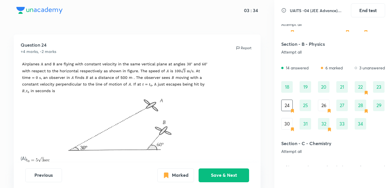
click at [328, 107] on div "26" at bounding box center [323, 104] width 11 height 11
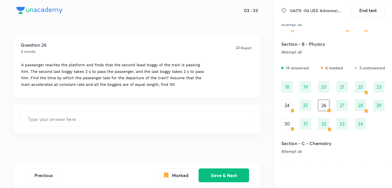
click at [361, 102] on div "28" at bounding box center [360, 104] width 11 height 11
type input "315"
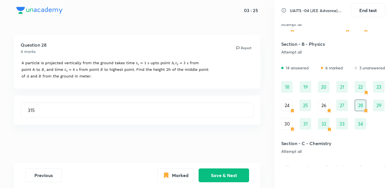
click at [292, 124] on div "30" at bounding box center [287, 123] width 11 height 11
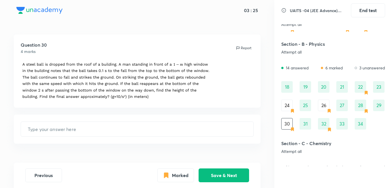
click at [291, 124] on div "30" at bounding box center [287, 123] width 11 height 11
click at [325, 127] on div "32" at bounding box center [323, 123] width 11 height 11
type input "2"
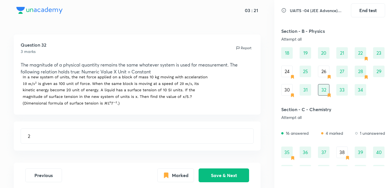
scroll to position [156, 0]
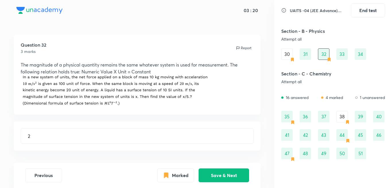
click at [343, 121] on div "38" at bounding box center [342, 116] width 11 height 11
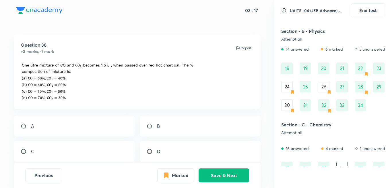
scroll to position [98, 0]
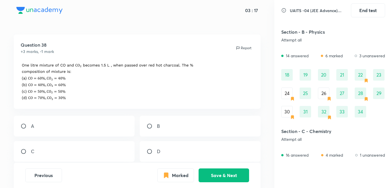
click at [289, 110] on div "30" at bounding box center [287, 111] width 11 height 11
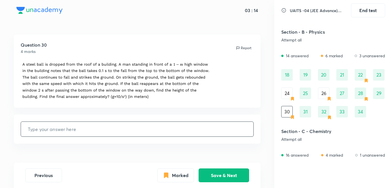
click at [321, 96] on div "26" at bounding box center [323, 92] width 11 height 11
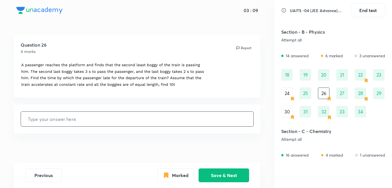
click at [66, 123] on input "text" at bounding box center [137, 118] width 233 height 15
click at [78, 118] on input "text" at bounding box center [137, 118] width 233 height 15
type input "2"
click at [291, 93] on div "24" at bounding box center [287, 92] width 11 height 11
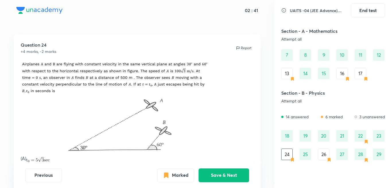
scroll to position [12, 0]
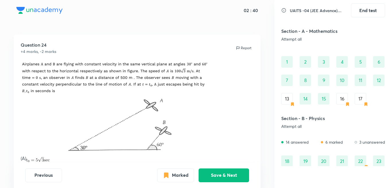
click at [363, 96] on div "17" at bounding box center [360, 98] width 11 height 11
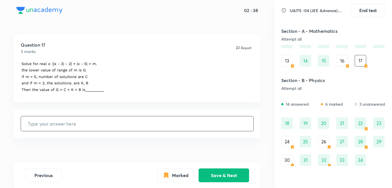
scroll to position [156, 0]
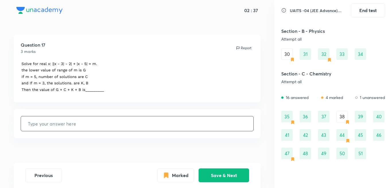
click at [360, 153] on div "51" at bounding box center [360, 152] width 11 height 11
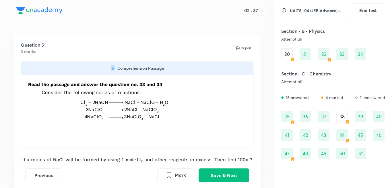
type input "175"
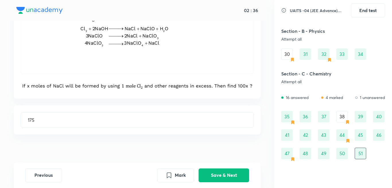
scroll to position [80, 0]
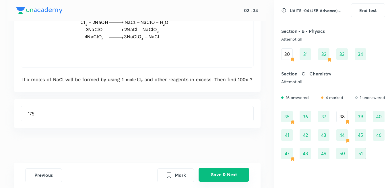
click at [225, 176] on button "Save & Next" at bounding box center [224, 175] width 51 height 14
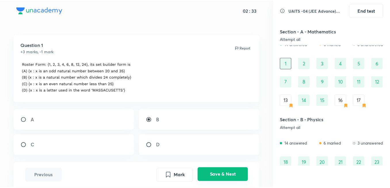
scroll to position [0, 0]
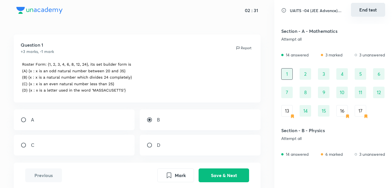
click at [366, 7] on button "End test" at bounding box center [368, 10] width 34 height 14
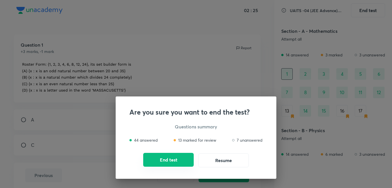
click at [182, 158] on button "End test" at bounding box center [168, 160] width 51 height 14
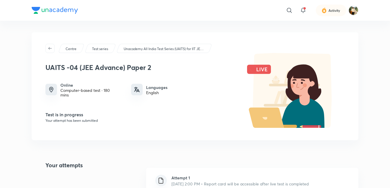
drag, startPoint x: 208, startPoint y: 141, endPoint x: 201, endPoint y: 146, distance: 8.9
click at [201, 145] on div "Centre Test series Unacademy All India Test Series (UAITS) for IIT JEE Class 11…" at bounding box center [195, 185] width 326 height 307
